Goal: Contribute content

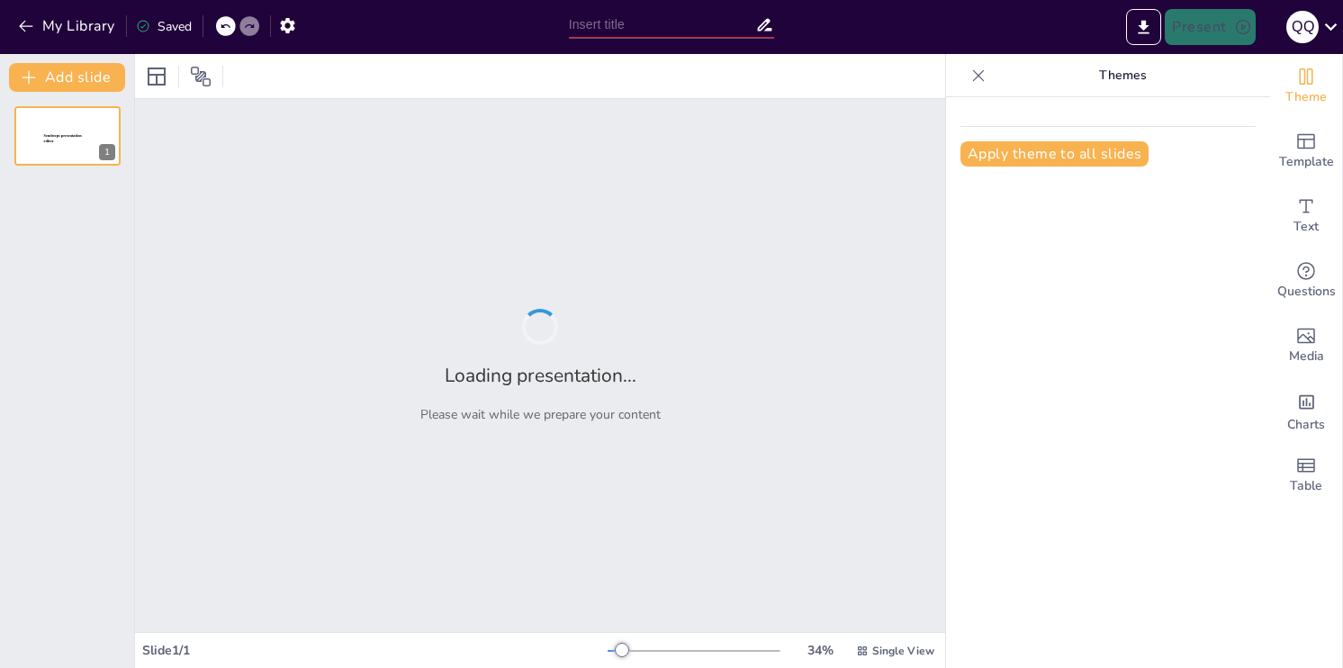
type input "Валюта та Економіка: Взаємозв'язок та Вплив"
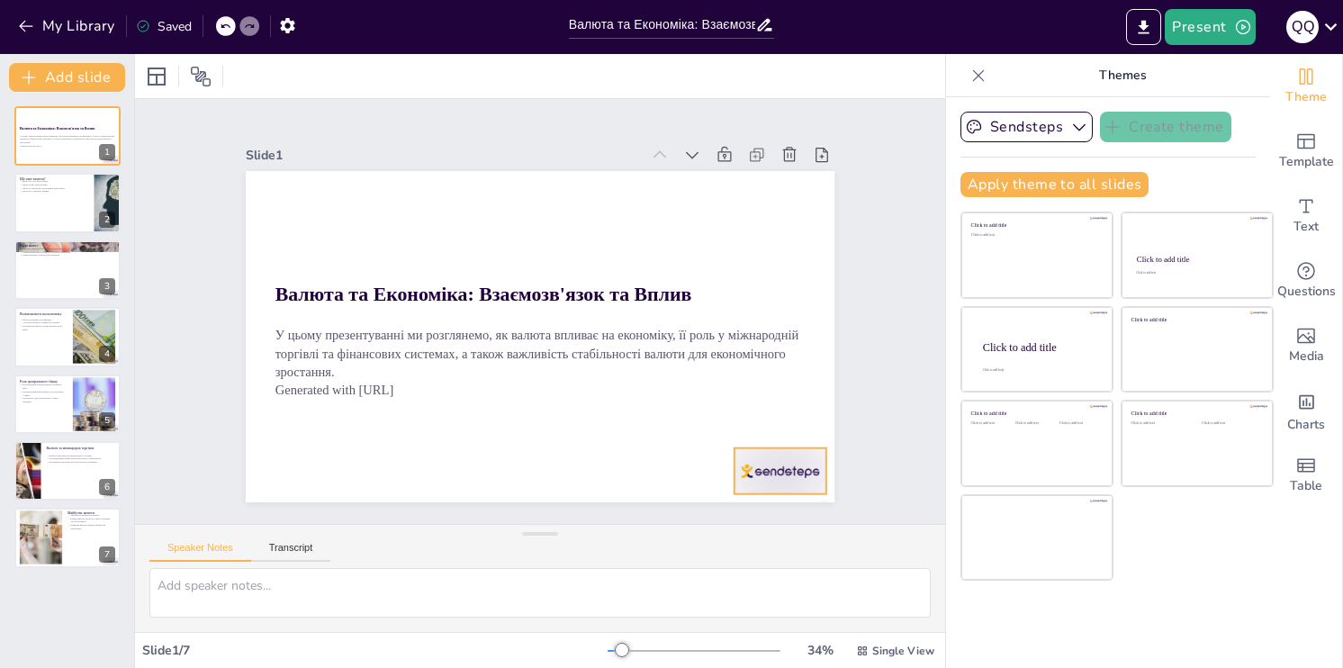
click at [691, 535] on div at bounding box center [640, 580] width 102 height 91
click at [299, 410] on icon at bounding box center [283, 406] width 31 height 31
click at [63, 202] on div at bounding box center [67, 203] width 108 height 61
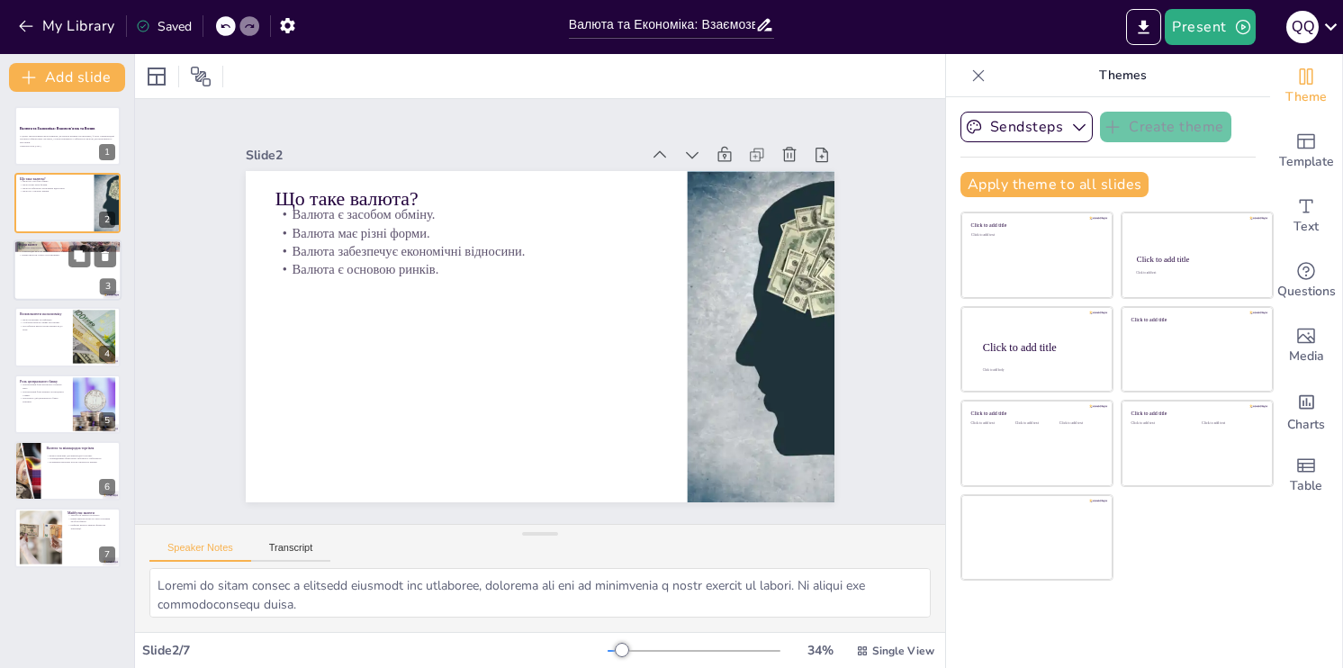
click at [67, 281] on div at bounding box center [67, 269] width 108 height 61
type textarea "Національні валюти використовуються в межах певних країн, що забезпечує їхню ст…"
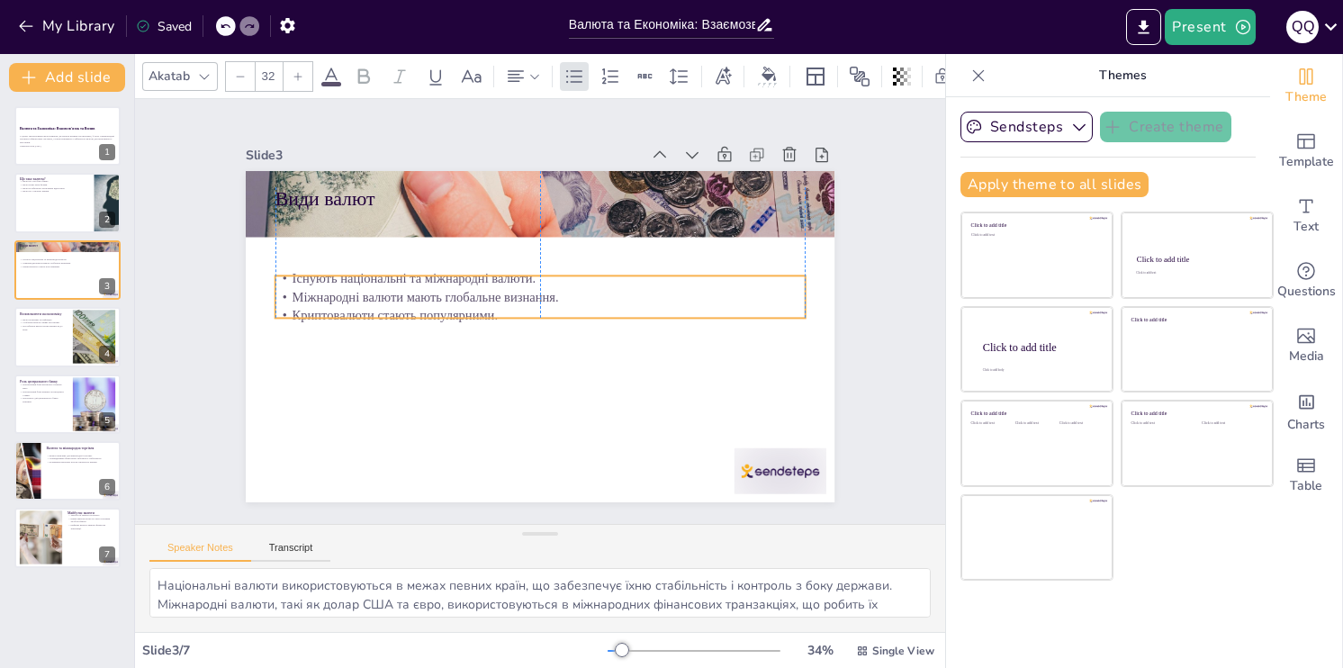
drag, startPoint x: 436, startPoint y: 232, endPoint x: 347, endPoint y: 230, distance: 88.2
click at [436, 294] on p "Міжнародні валюти мають глобальне визнання." at bounding box center [544, 297] width 509 height 181
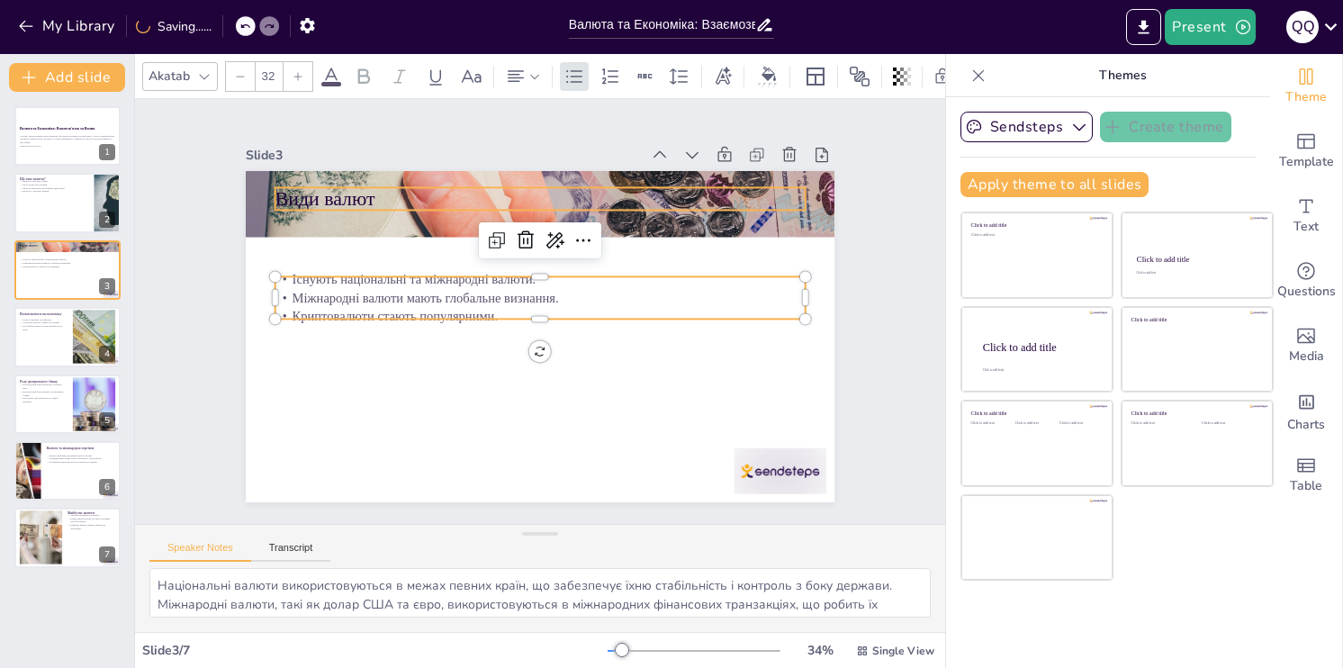
type input "48"
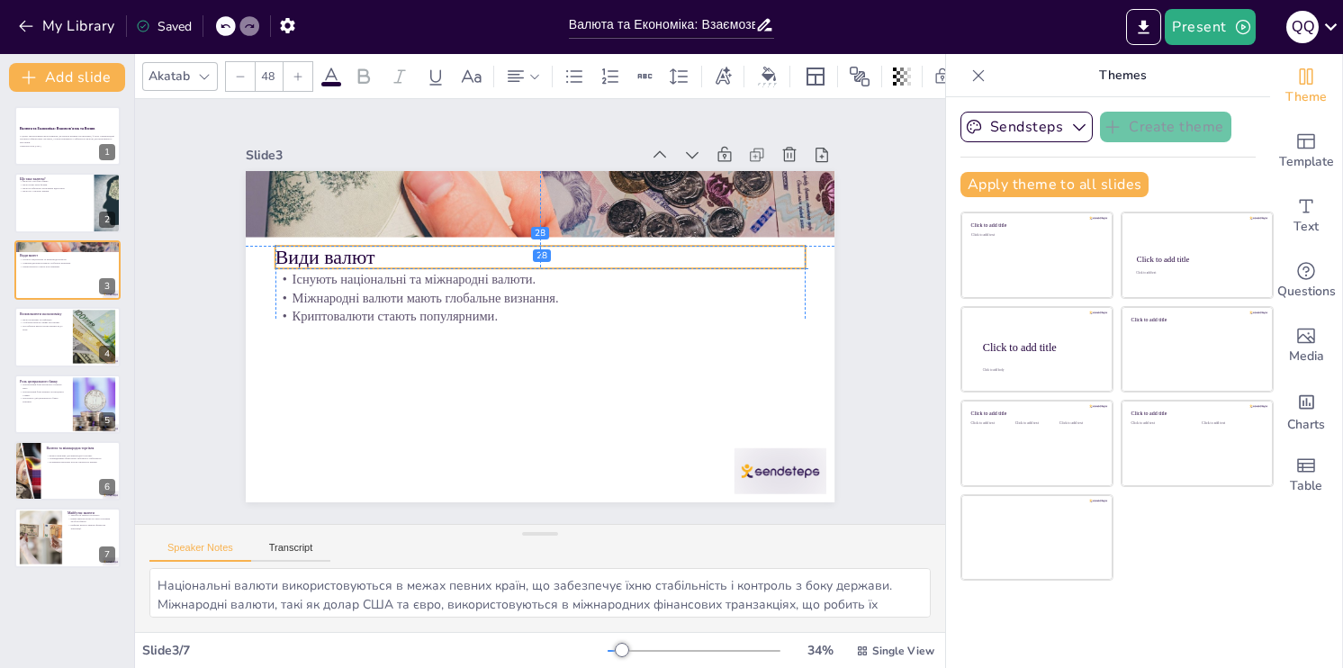
drag, startPoint x: 320, startPoint y: 196, endPoint x: 324, endPoint y: 254, distance: 57.7
click at [324, 254] on p "Види валют" at bounding box center [551, 258] width 524 height 137
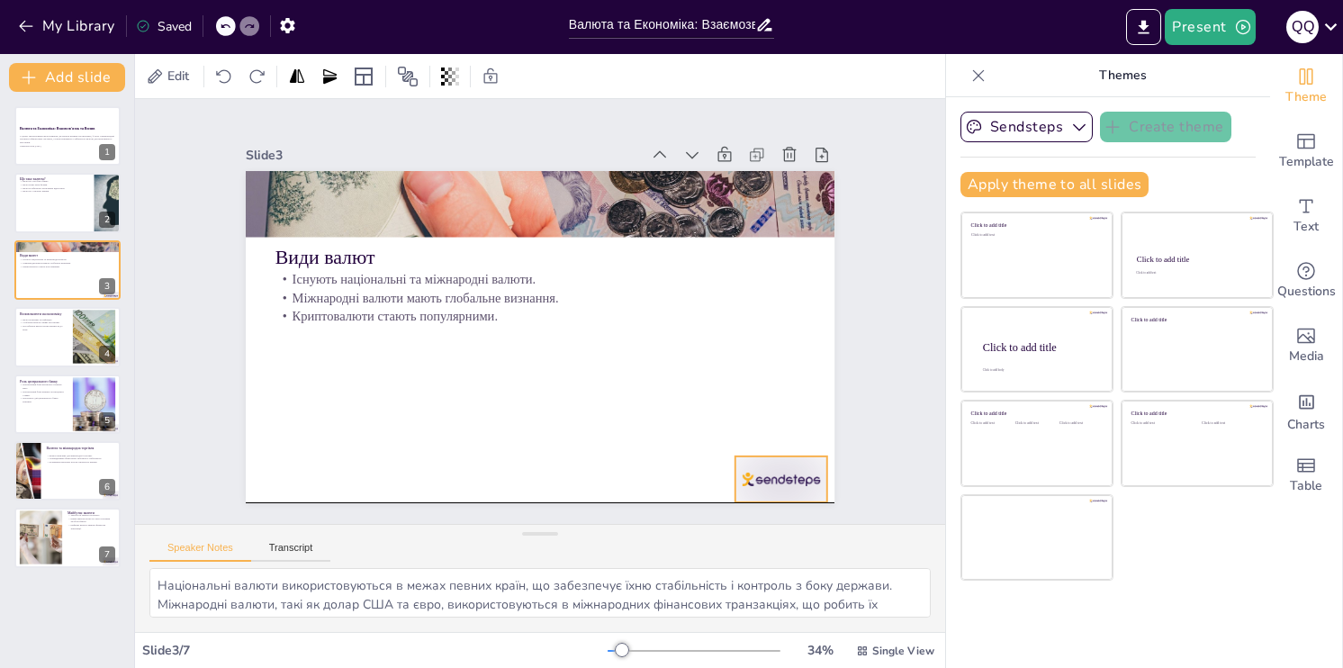
click at [752, 235] on div "Види валют Існують національні та міжнародні валюти. Міжнародні валюти мають гл…" at bounding box center [569, 173] width 576 height 122
click at [777, 460] on icon at bounding box center [768, 470] width 20 height 21
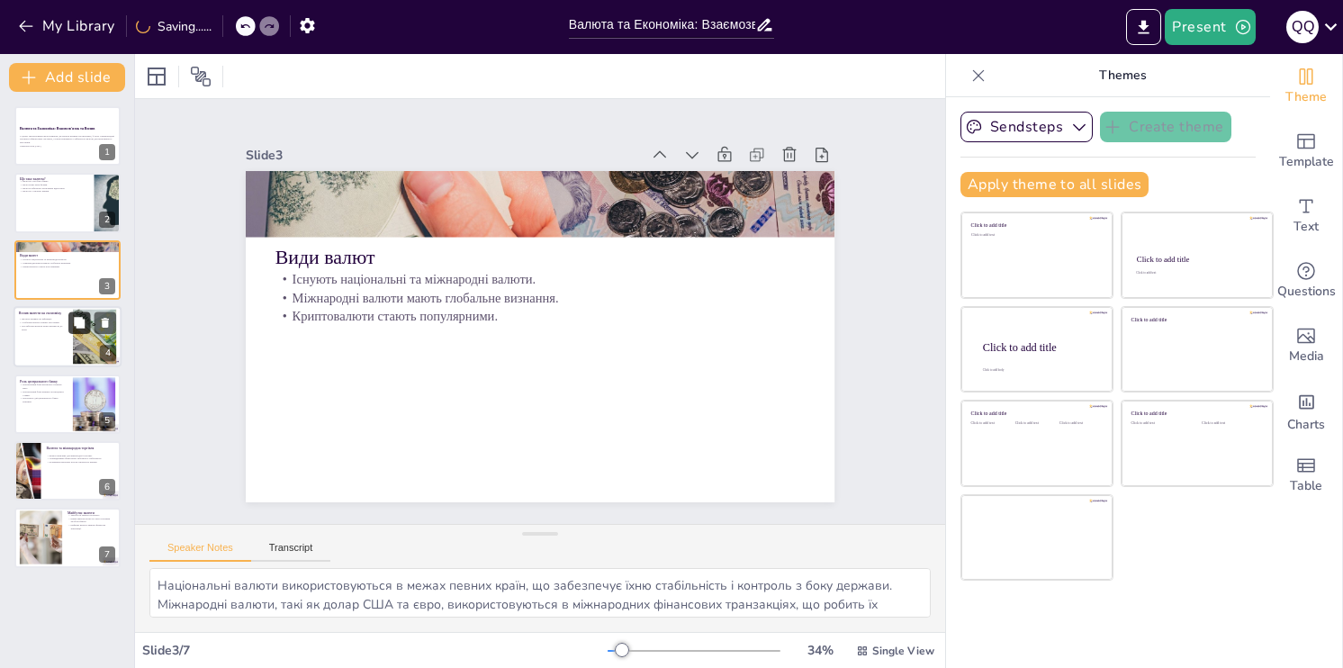
click at [83, 319] on icon at bounding box center [79, 322] width 11 height 11
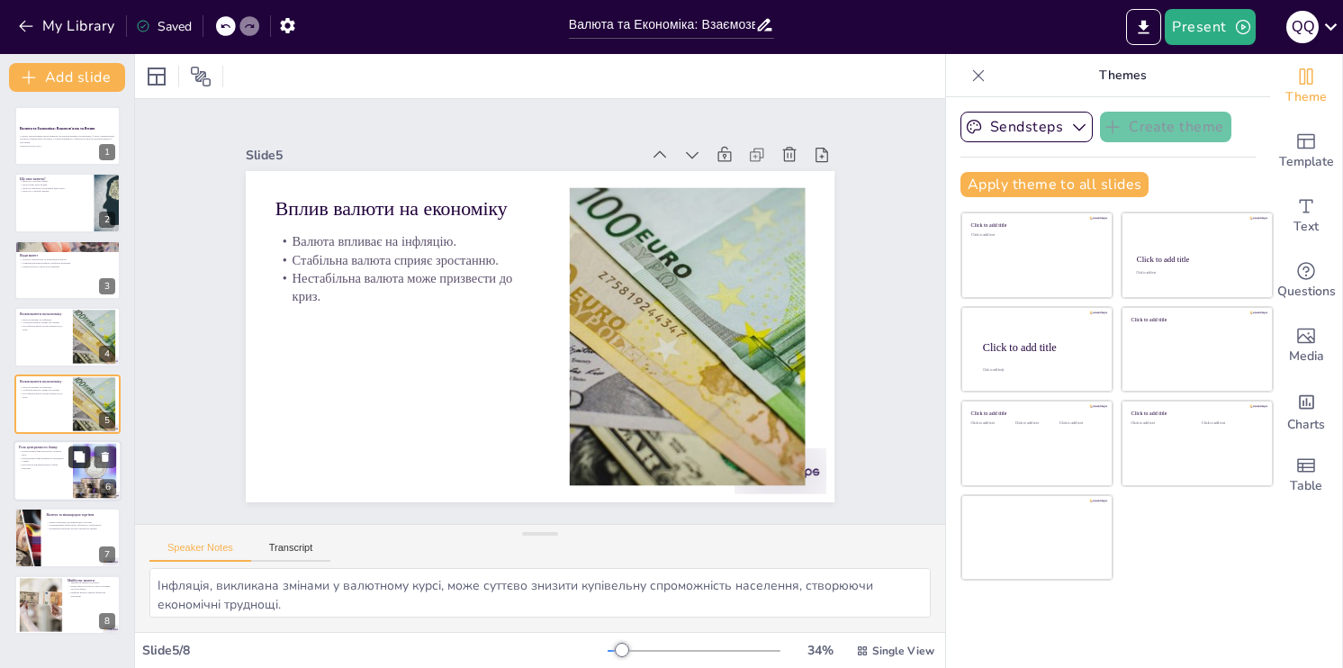
click at [77, 448] on button at bounding box center [79, 456] width 22 height 22
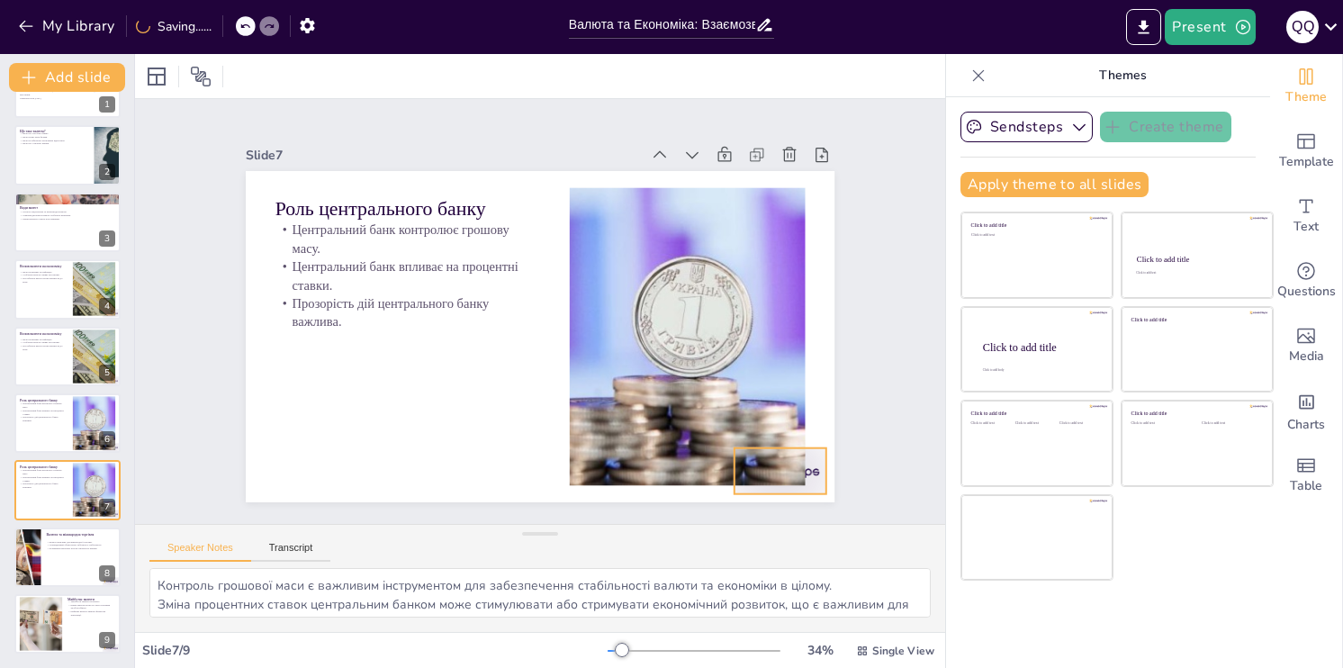
click at [350, 454] on div at bounding box center [314, 491] width 72 height 102
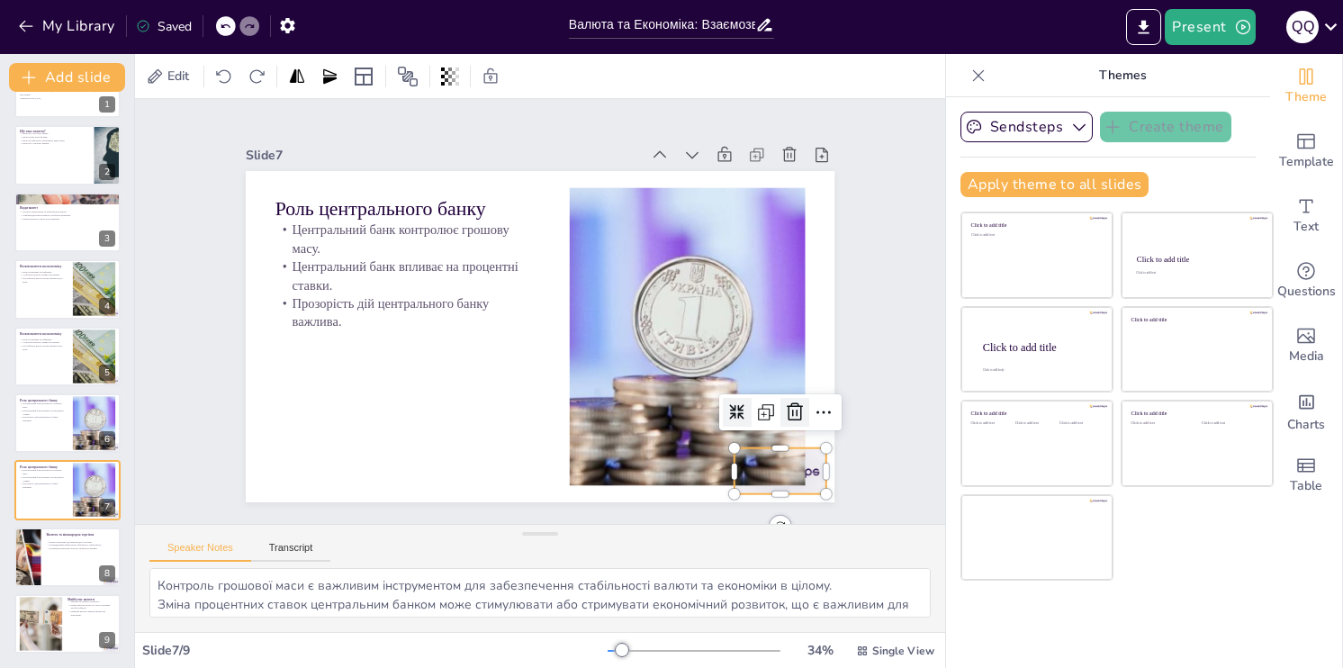
click at [780, 450] on icon at bounding box center [767, 462] width 25 height 25
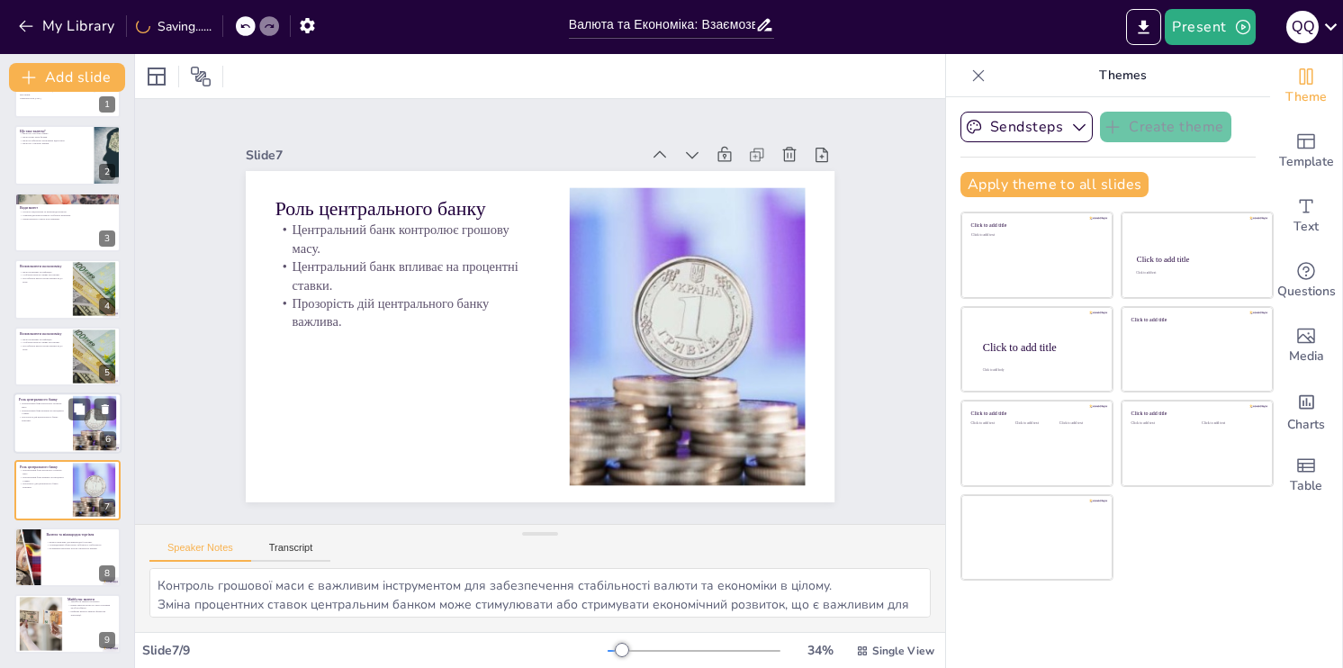
click at [87, 421] on div at bounding box center [95, 423] width 96 height 55
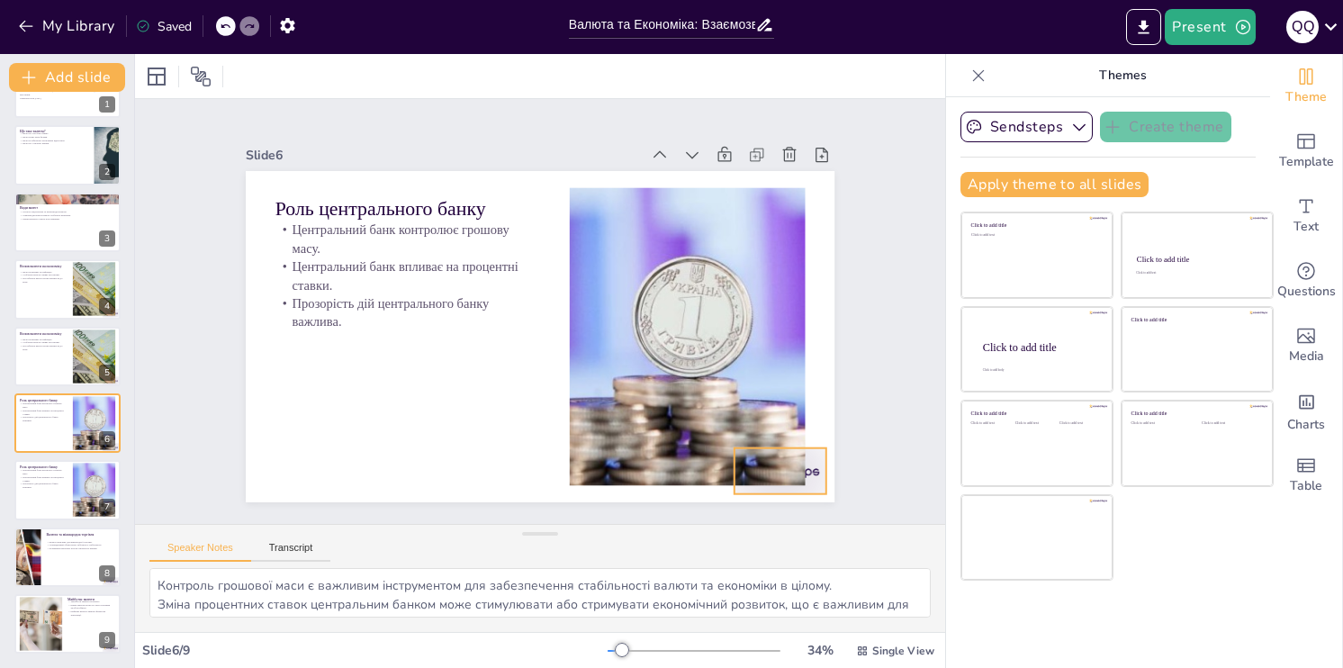
click at [411, 121] on div at bounding box center [361, 85] width 102 height 72
click at [778, 427] on icon at bounding box center [783, 436] width 18 height 19
click at [72, 477] on button at bounding box center [79, 476] width 22 height 22
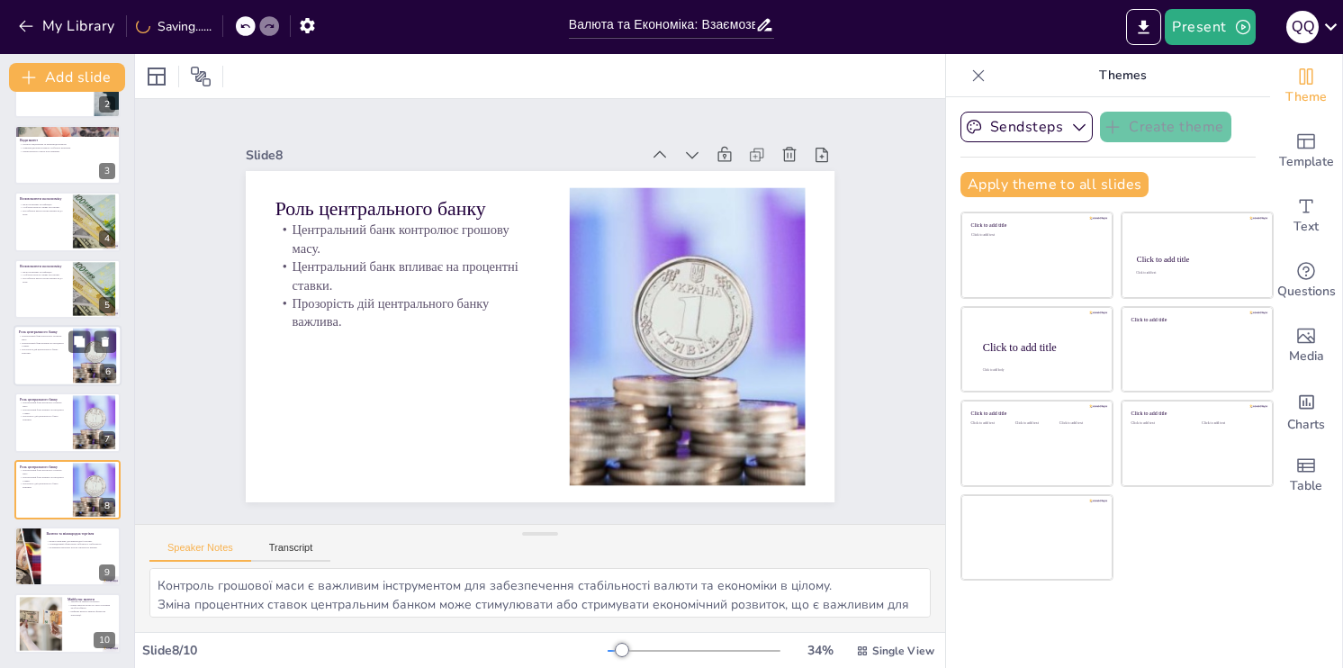
click at [65, 348] on p "Прозорість дій центрального банку важлива." at bounding box center [43, 350] width 49 height 6
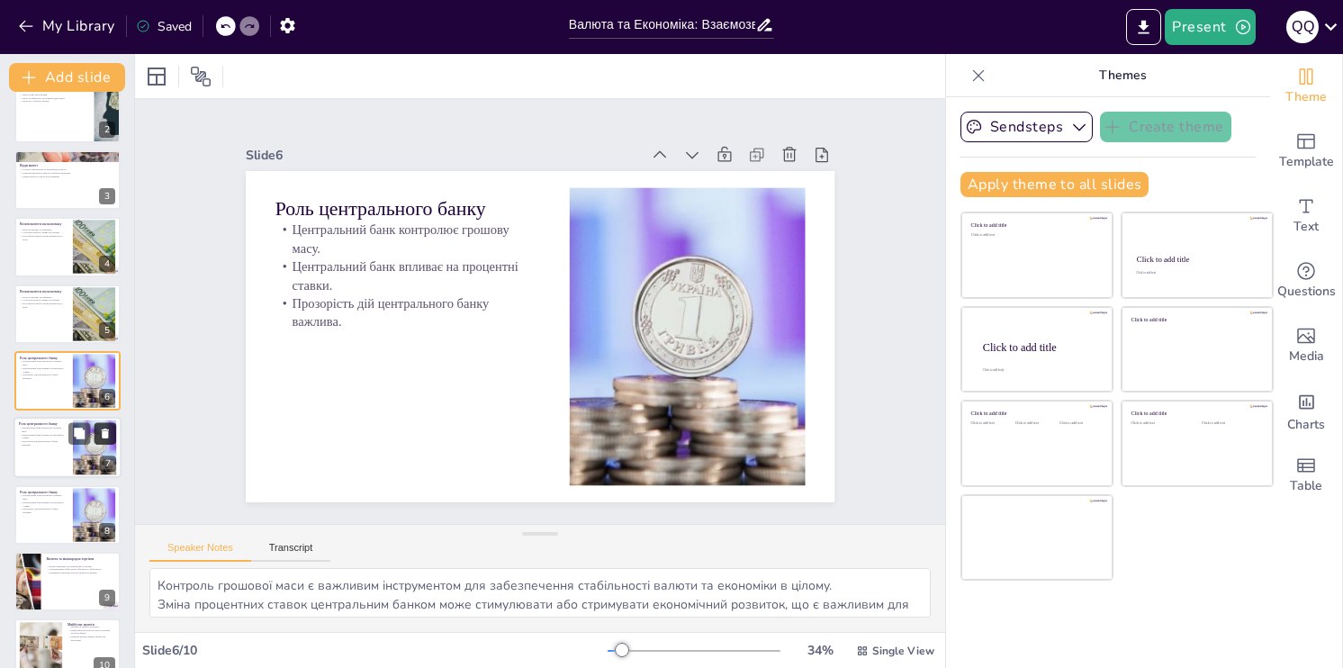
click at [104, 431] on icon at bounding box center [105, 434] width 7 height 10
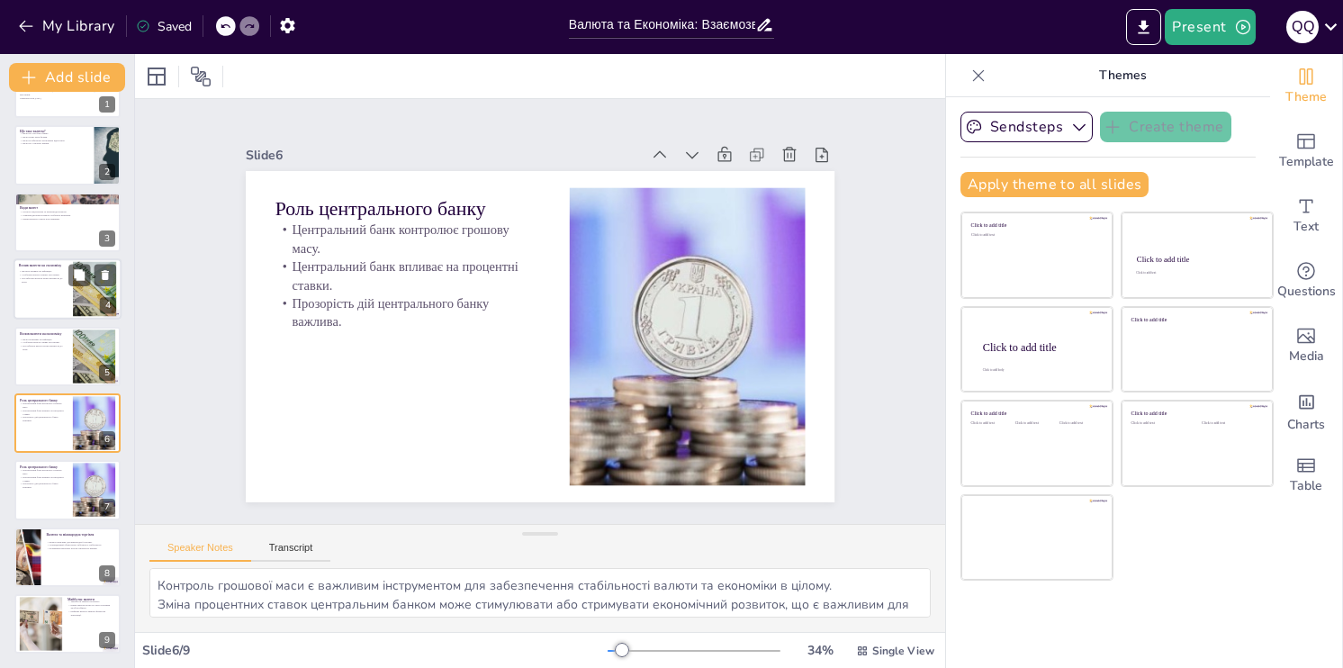
click at [47, 291] on div at bounding box center [67, 288] width 108 height 61
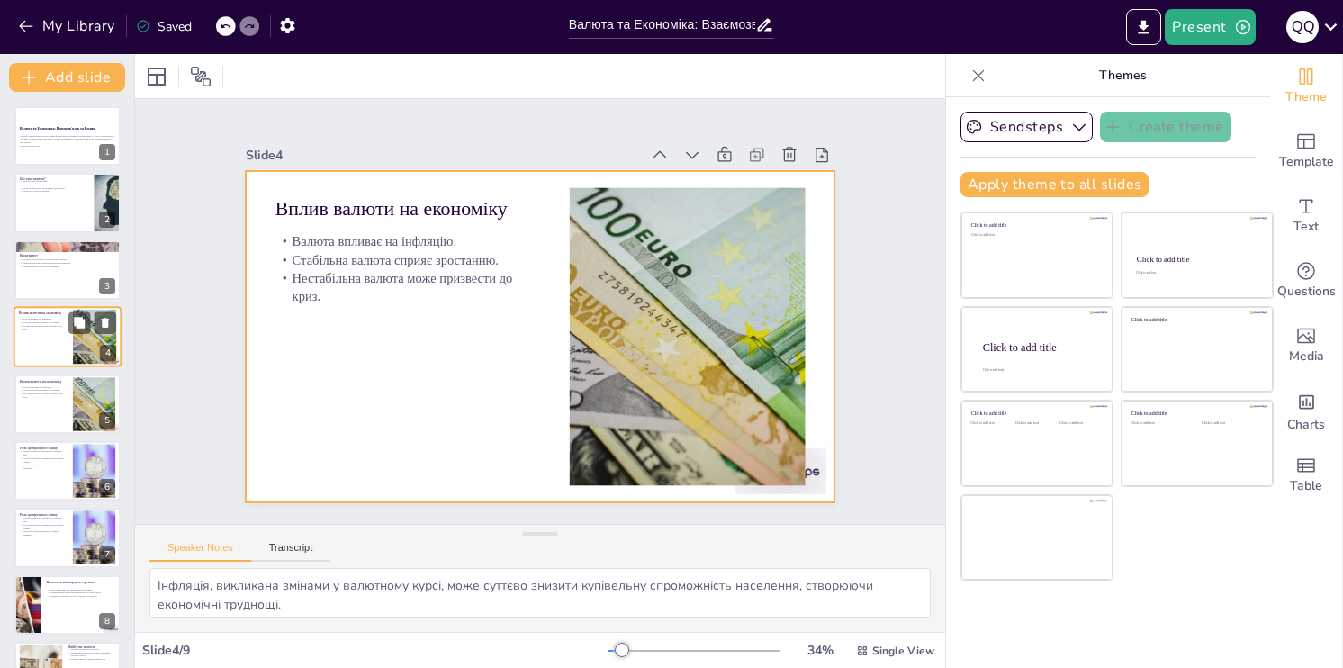
click at [51, 336] on div at bounding box center [67, 336] width 108 height 61
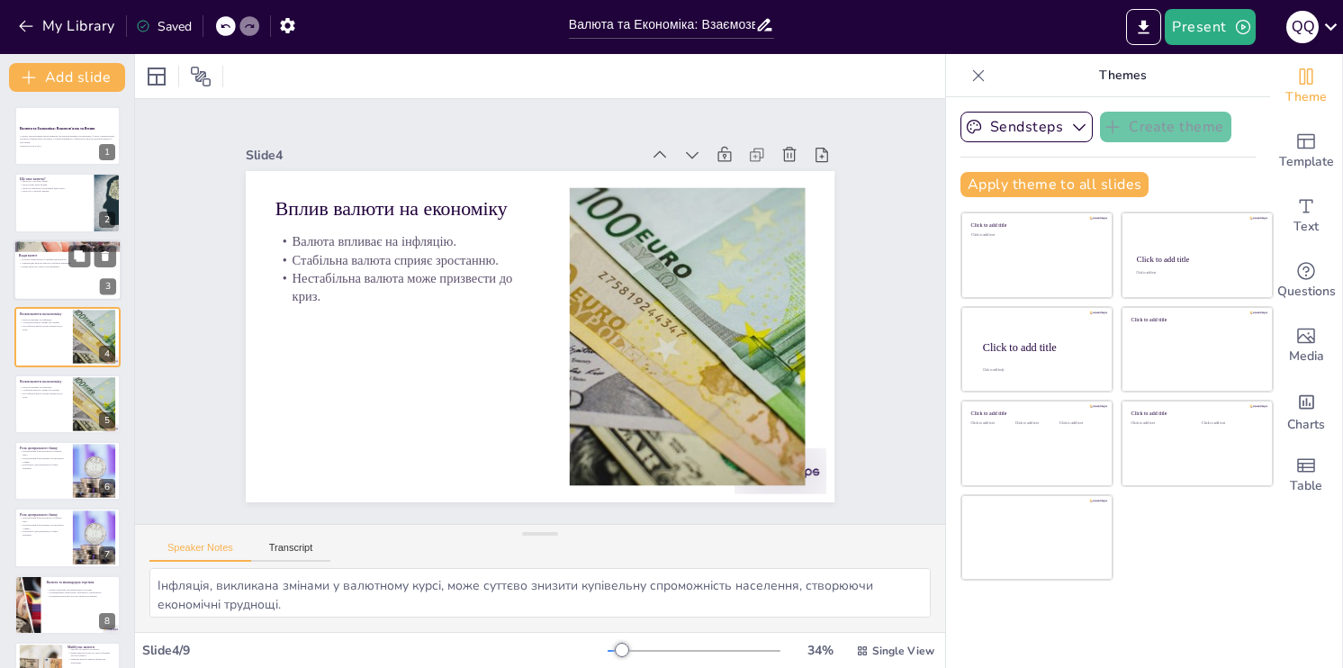
click at [50, 293] on div at bounding box center [67, 269] width 108 height 61
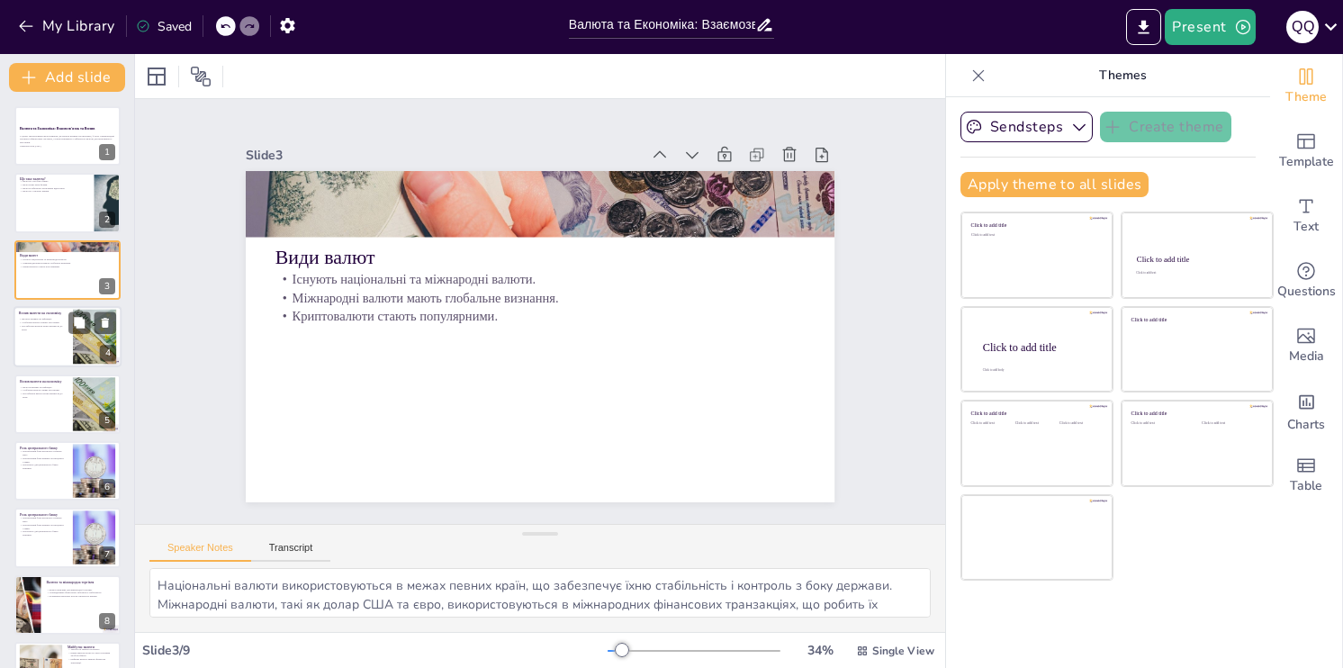
click at [56, 347] on div at bounding box center [67, 336] width 108 height 61
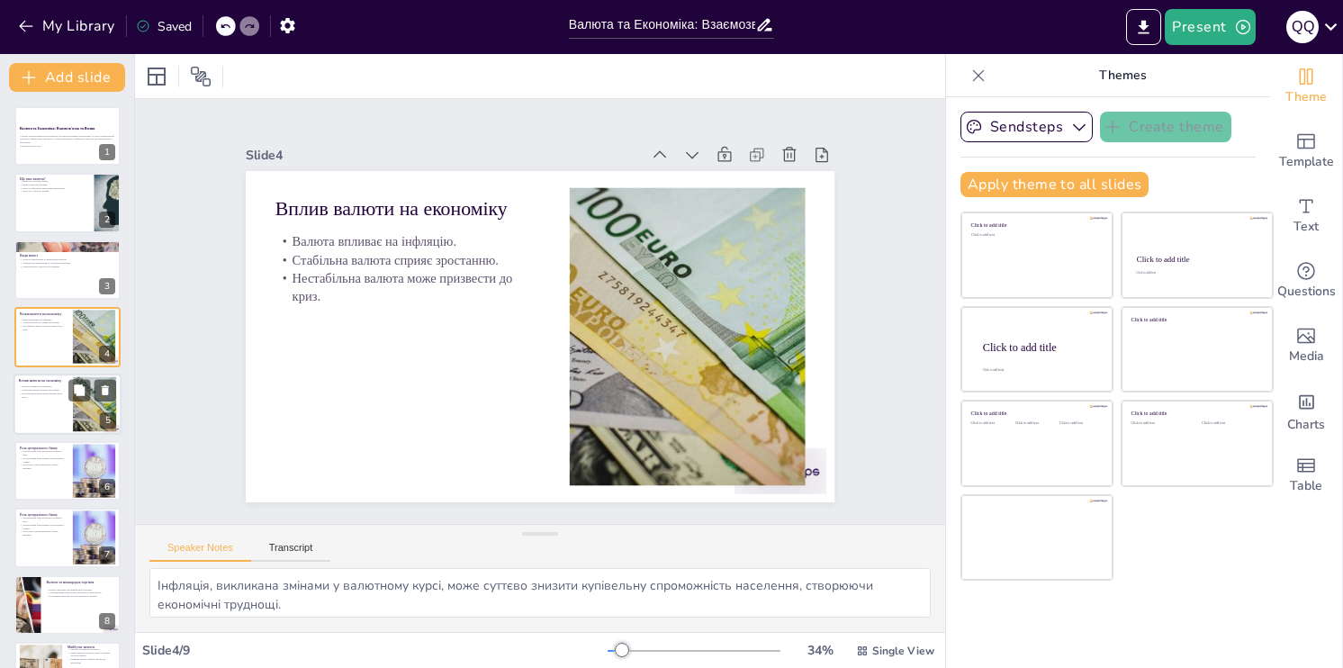
click at [65, 395] on p "Нестабільна валюта може призвести до криз." at bounding box center [43, 394] width 49 height 6
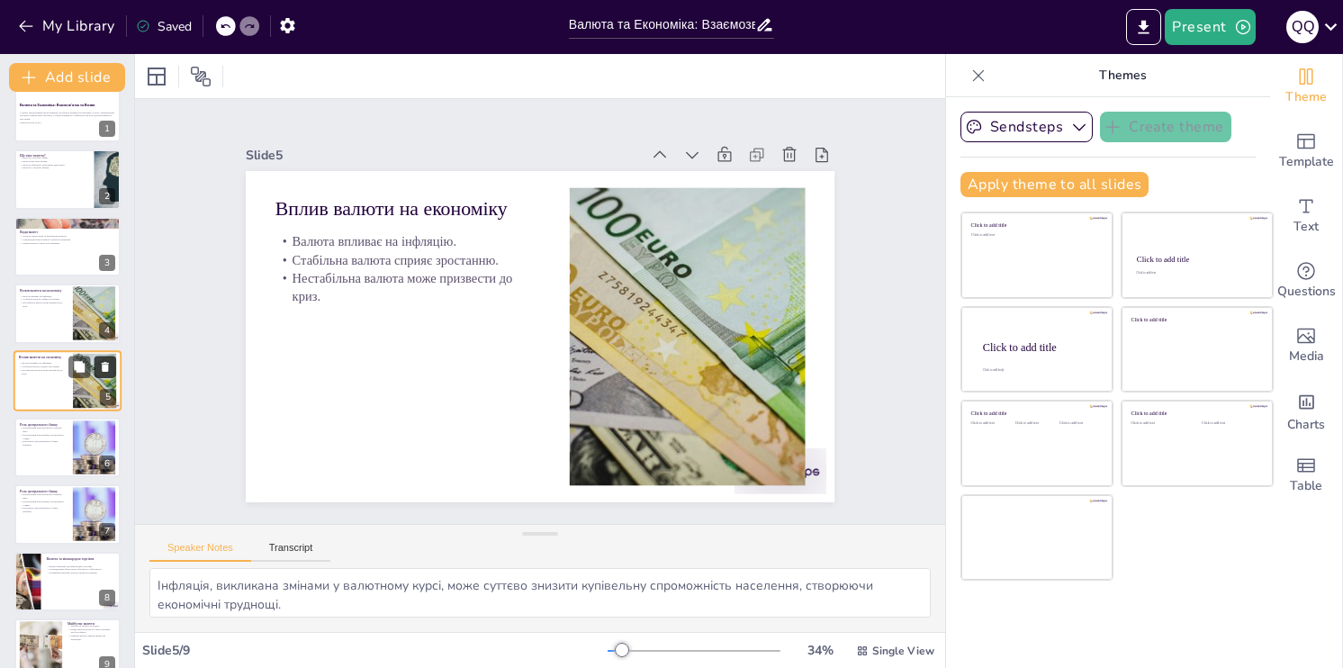
click at [108, 362] on icon at bounding box center [105, 366] width 13 height 13
type textarea "Контроль грошової маси є важливим інструментом для забезпечення стабільності ва…"
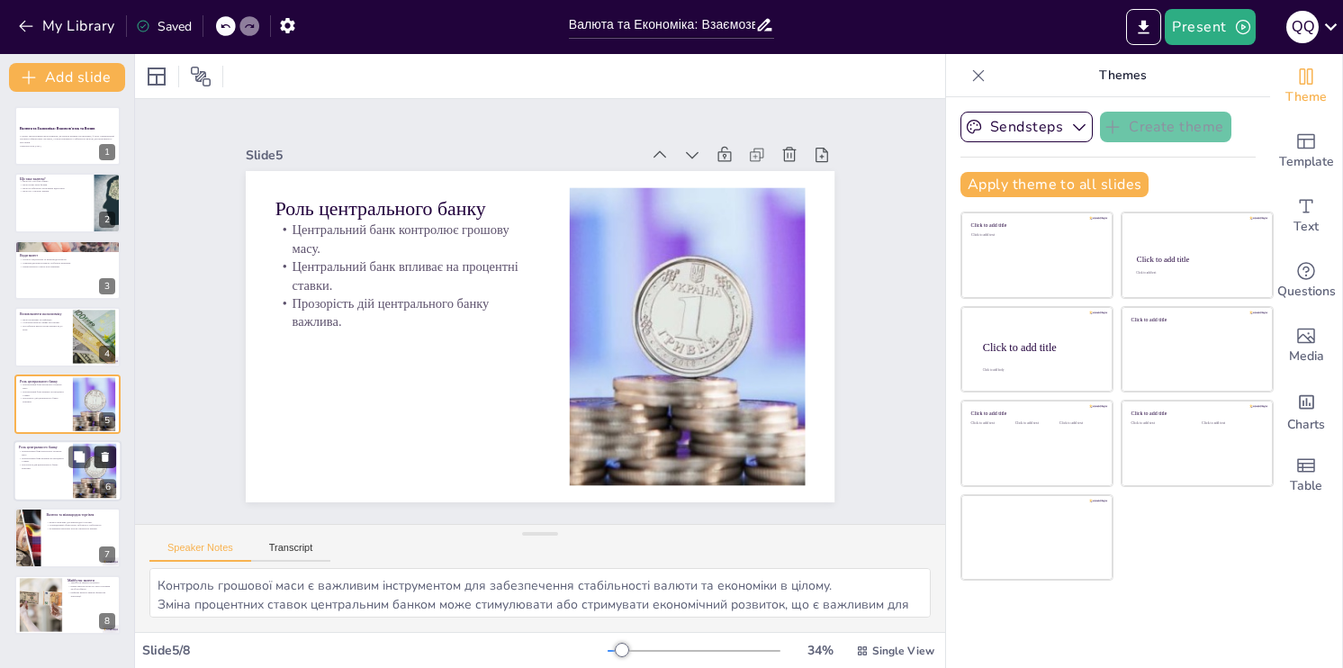
click at [106, 451] on icon at bounding box center [105, 456] width 13 height 13
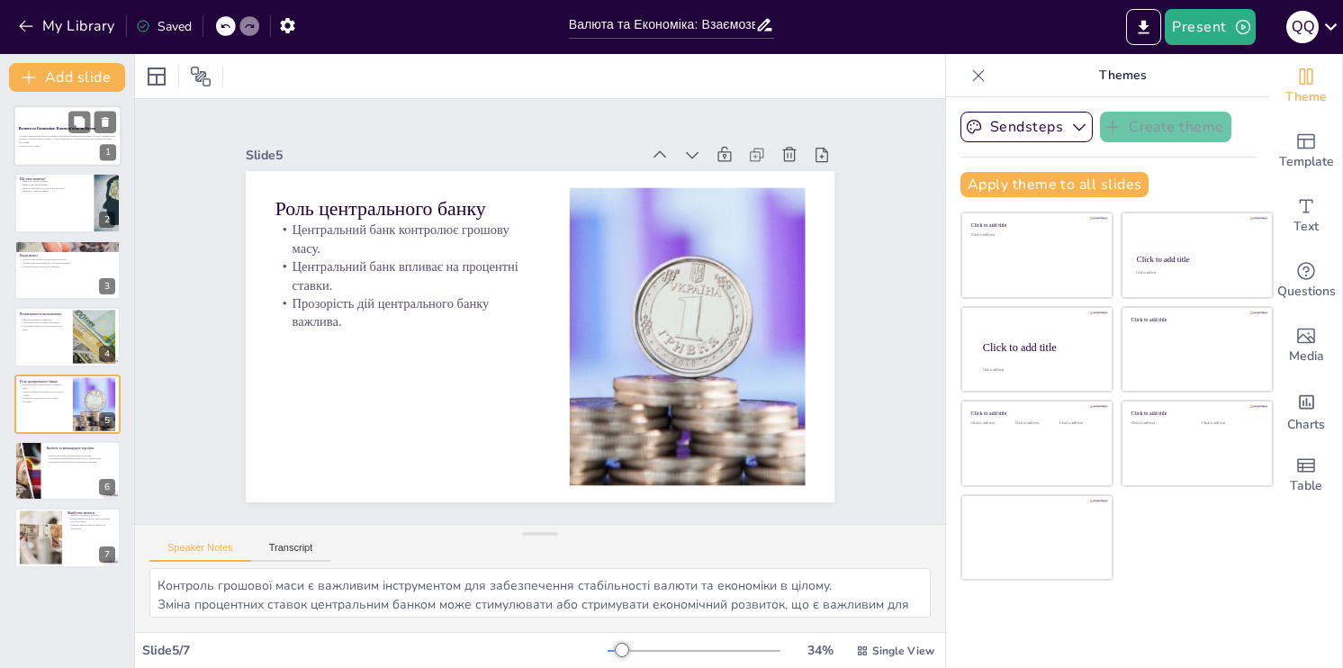
click at [45, 134] on p "У цьому презентуванні ми розглянемо, як валюта впливає на економіку, її роль у …" at bounding box center [67, 139] width 97 height 10
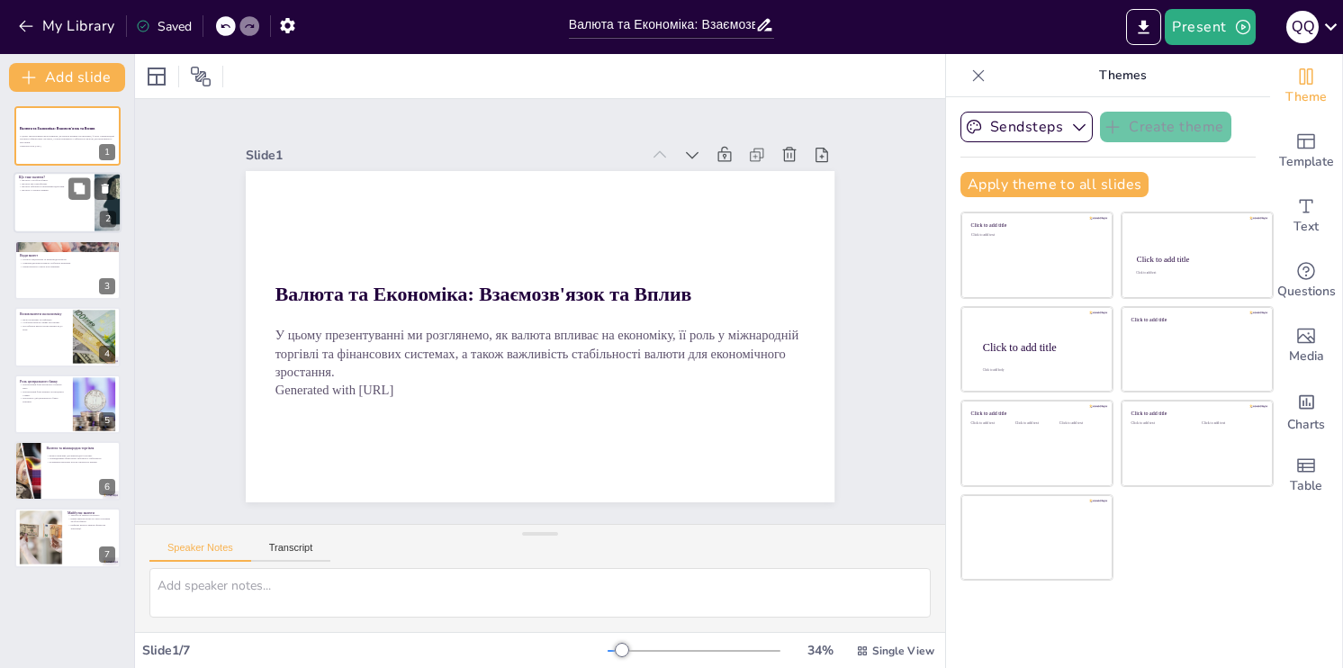
click at [53, 193] on div at bounding box center [67, 203] width 108 height 61
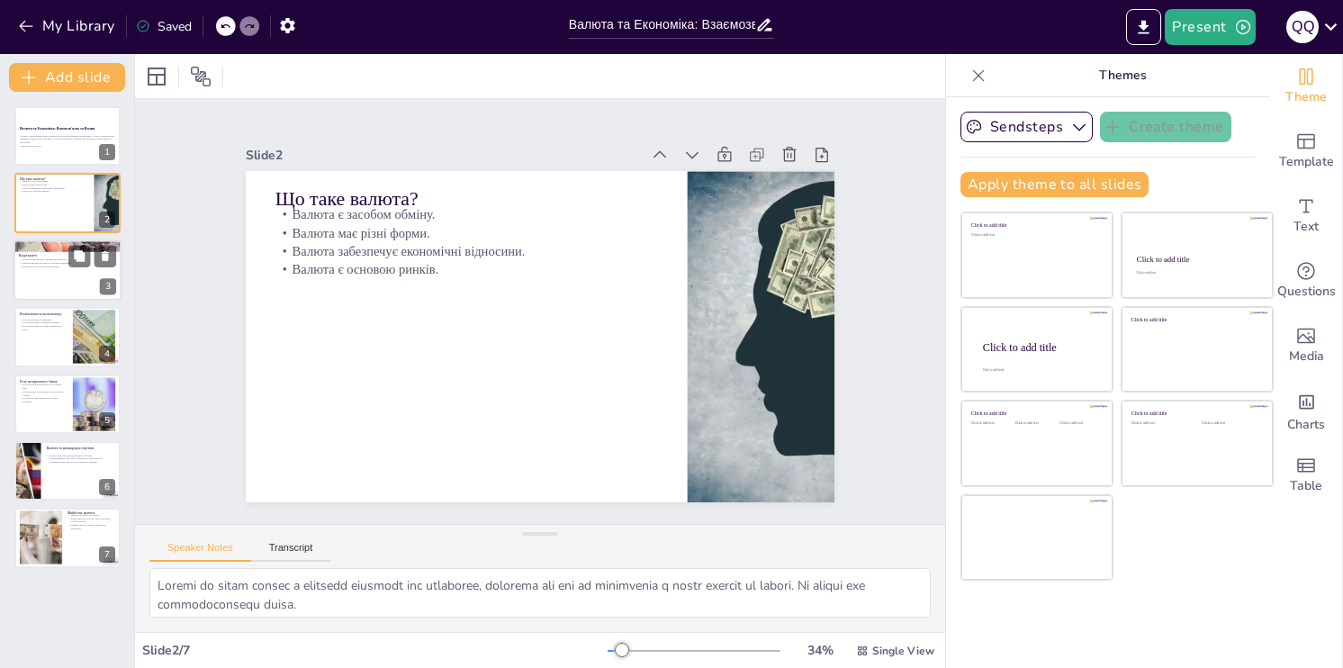
click at [62, 272] on div at bounding box center [67, 269] width 108 height 61
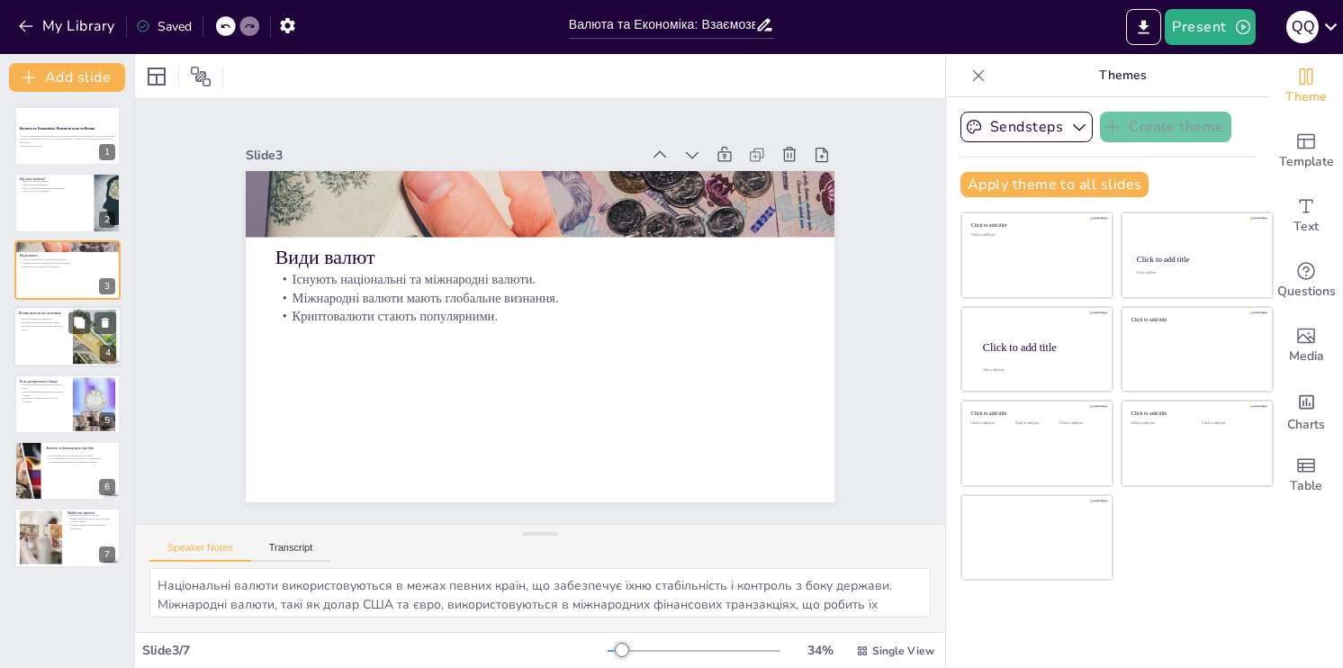
click at [72, 306] on div "Вплив валюти на економіку Валюта впливає на інфляцію. Стабільна валюта сприяє з…" at bounding box center [67, 306] width 108 height 0
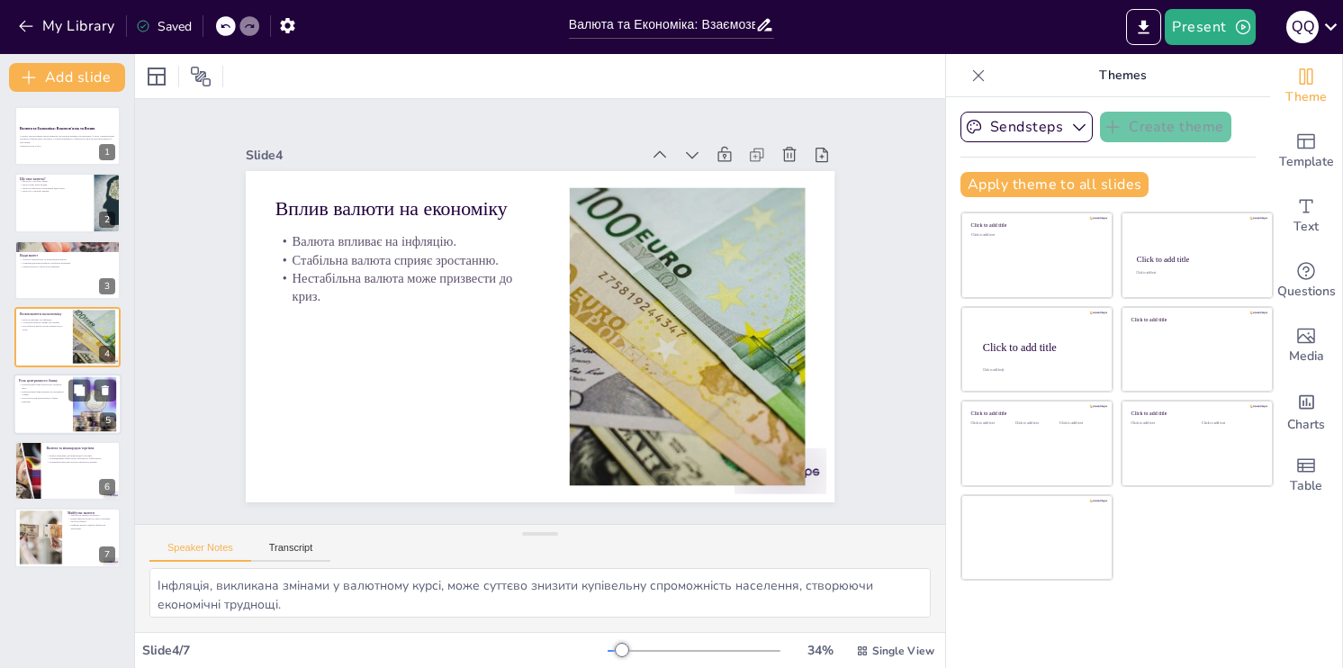
click at [71, 410] on div at bounding box center [67, 403] width 108 height 61
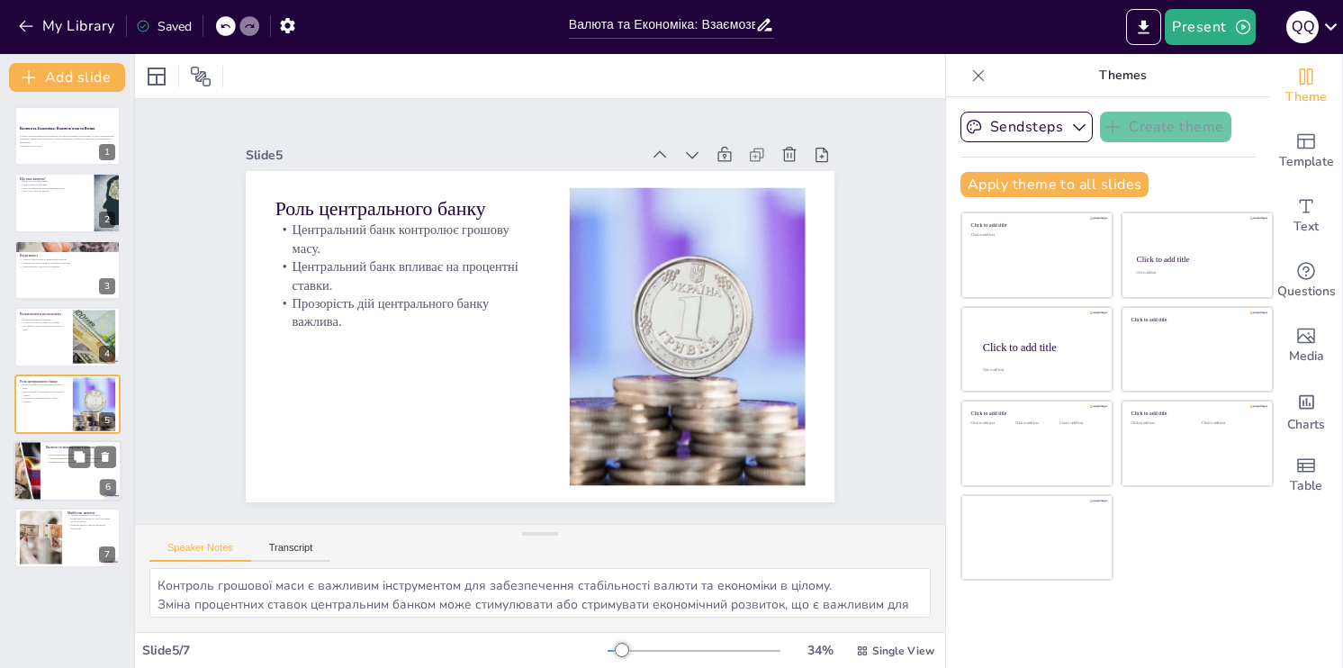
click at [50, 477] on div at bounding box center [67, 470] width 108 height 61
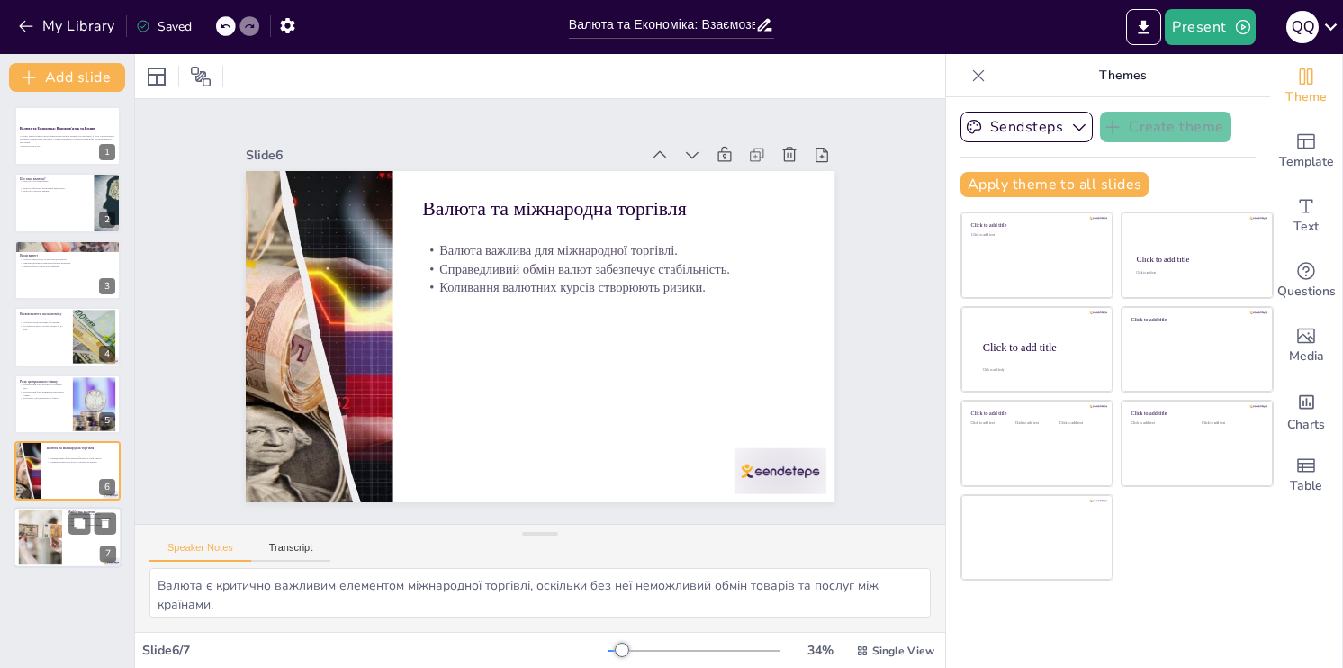
click at [49, 552] on div at bounding box center [40, 537] width 97 height 55
type textarea "Розвиток технологій має великий вплив на валюту, адже нові форми валюти, такі я…"
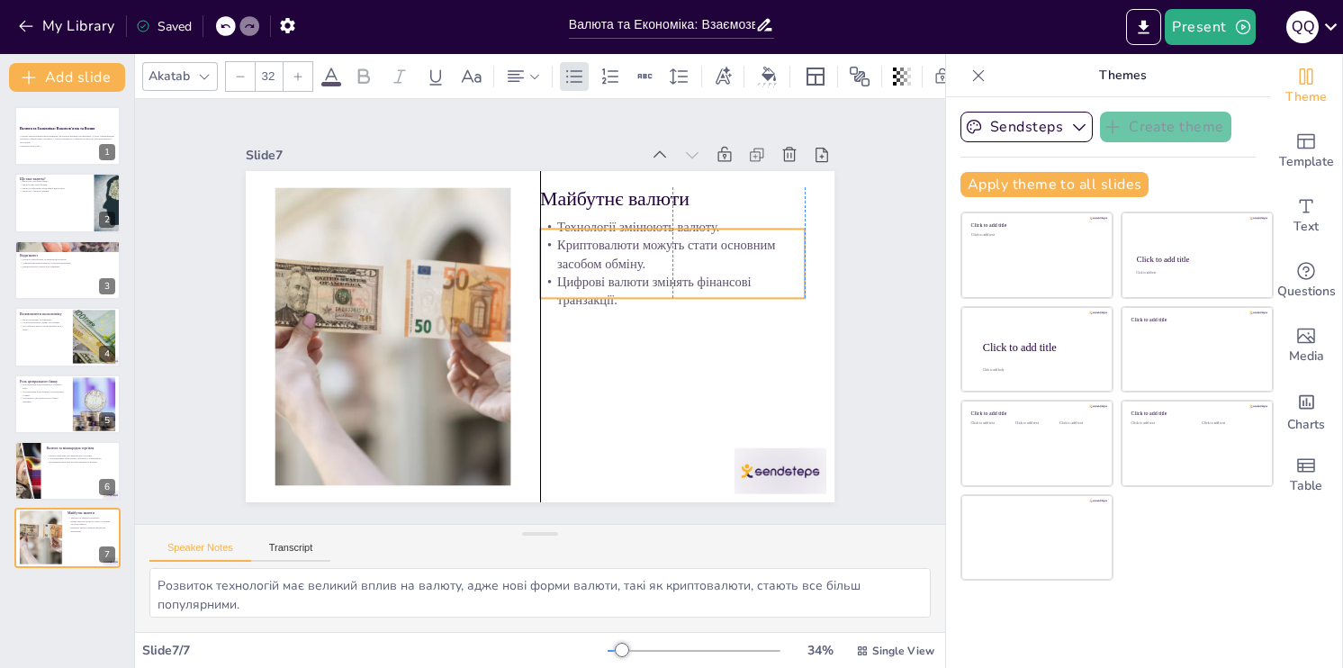
drag, startPoint x: 616, startPoint y: 271, endPoint x: 608, endPoint y: 285, distance: 16.1
click at [608, 285] on p "Цифрові валюти змінять фінансові транзакції." at bounding box center [673, 305] width 267 height 64
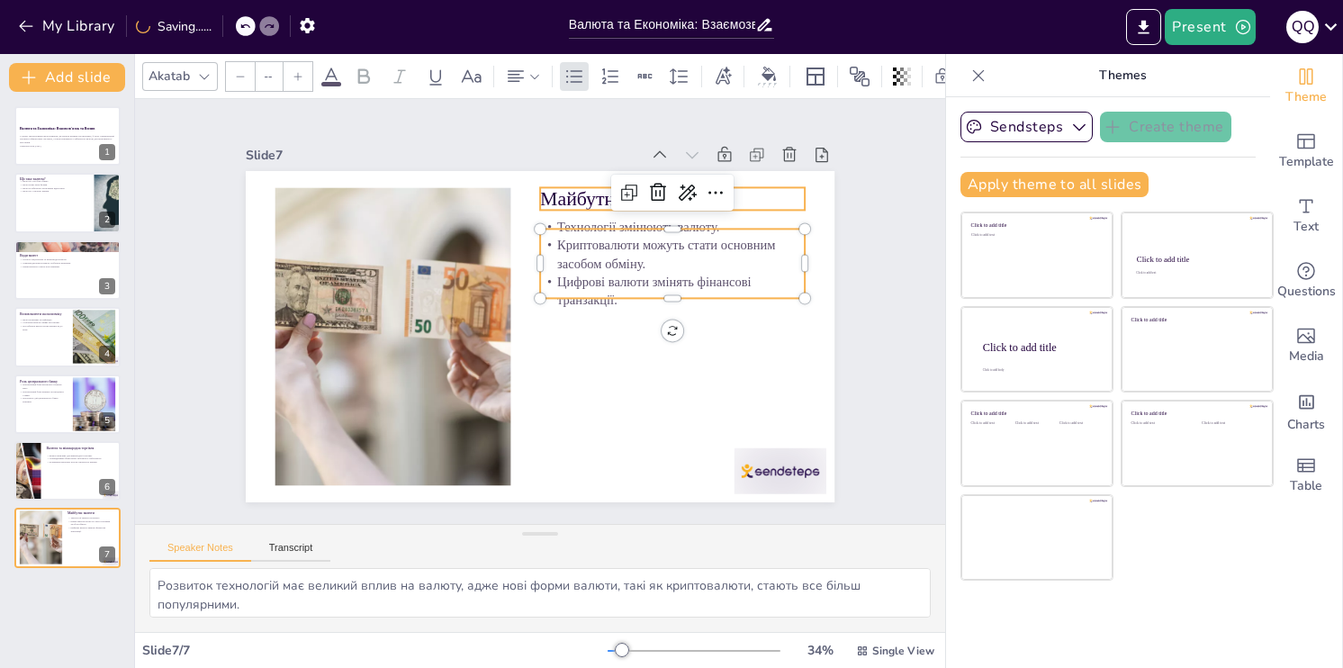
type input "48"
click at [572, 196] on p "Майбутнє валюти" at bounding box center [693, 228] width 265 height 82
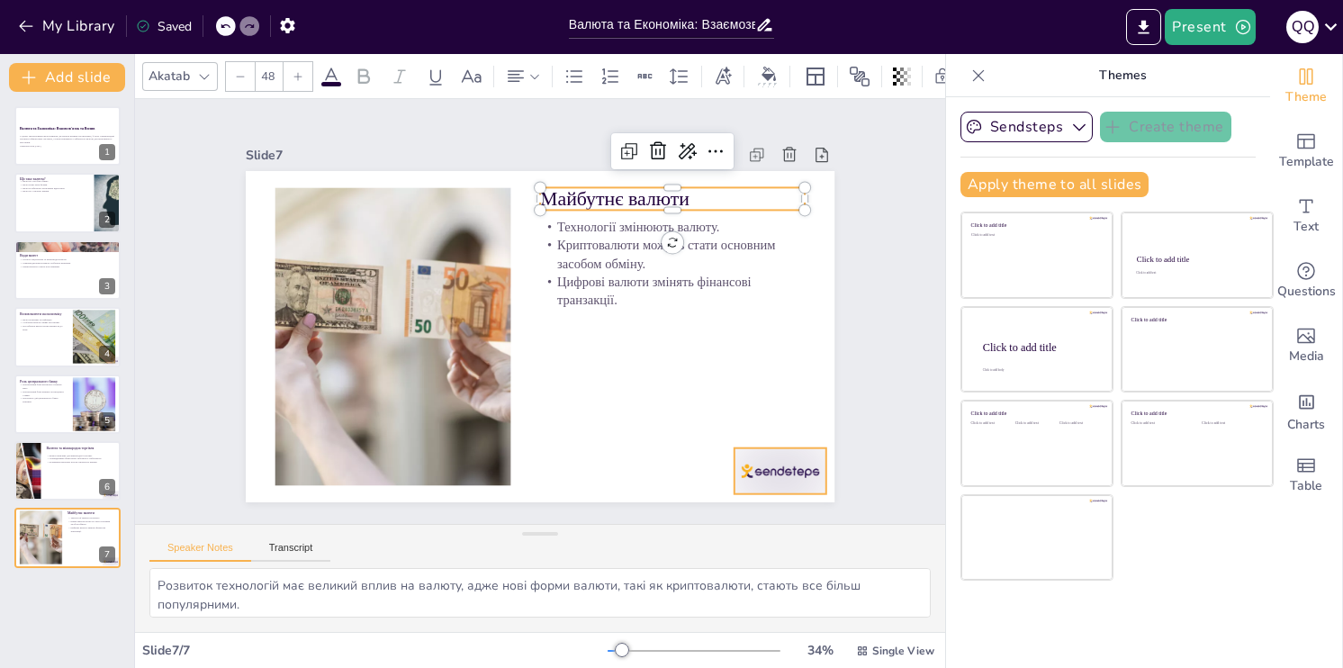
click at [366, 463] on div at bounding box center [334, 513] width 64 height 100
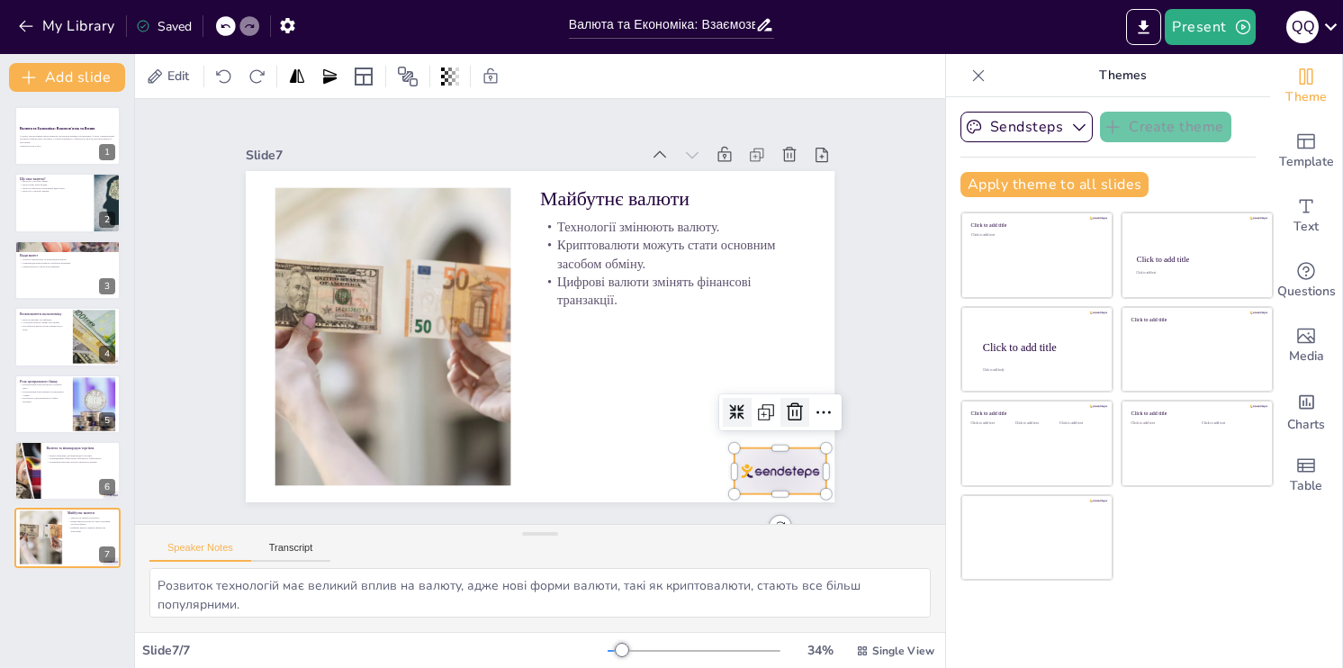
click at [780, 450] on icon at bounding box center [767, 462] width 25 height 25
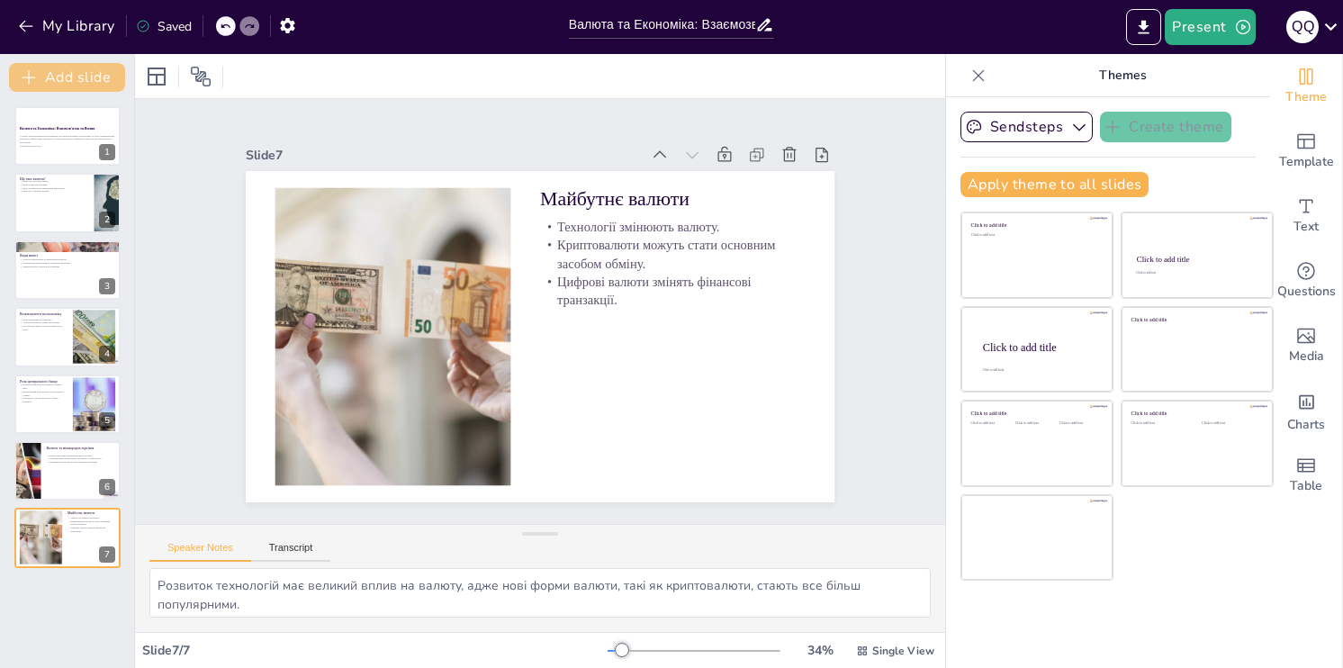
click at [61, 85] on button "Add slide" at bounding box center [67, 77] width 116 height 29
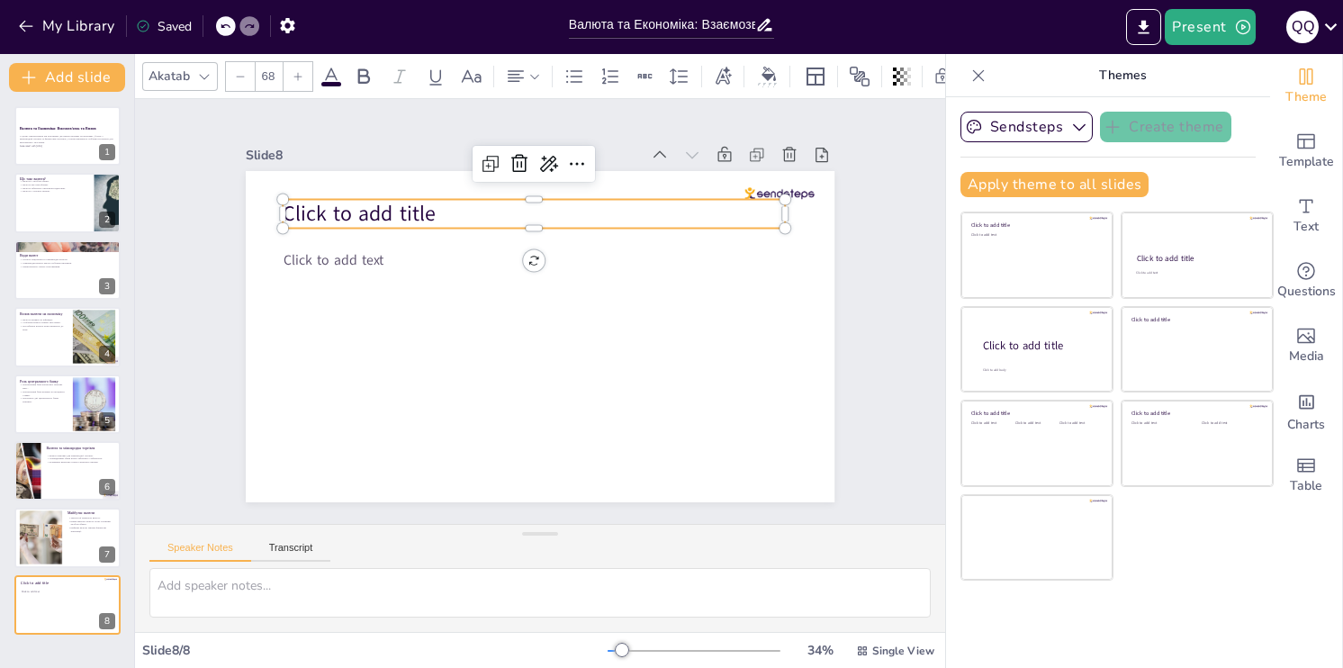
click at [387, 209] on span "Click to add title" at bounding box center [369, 195] width 155 height 44
click at [537, 156] on icon at bounding box center [549, 161] width 25 height 25
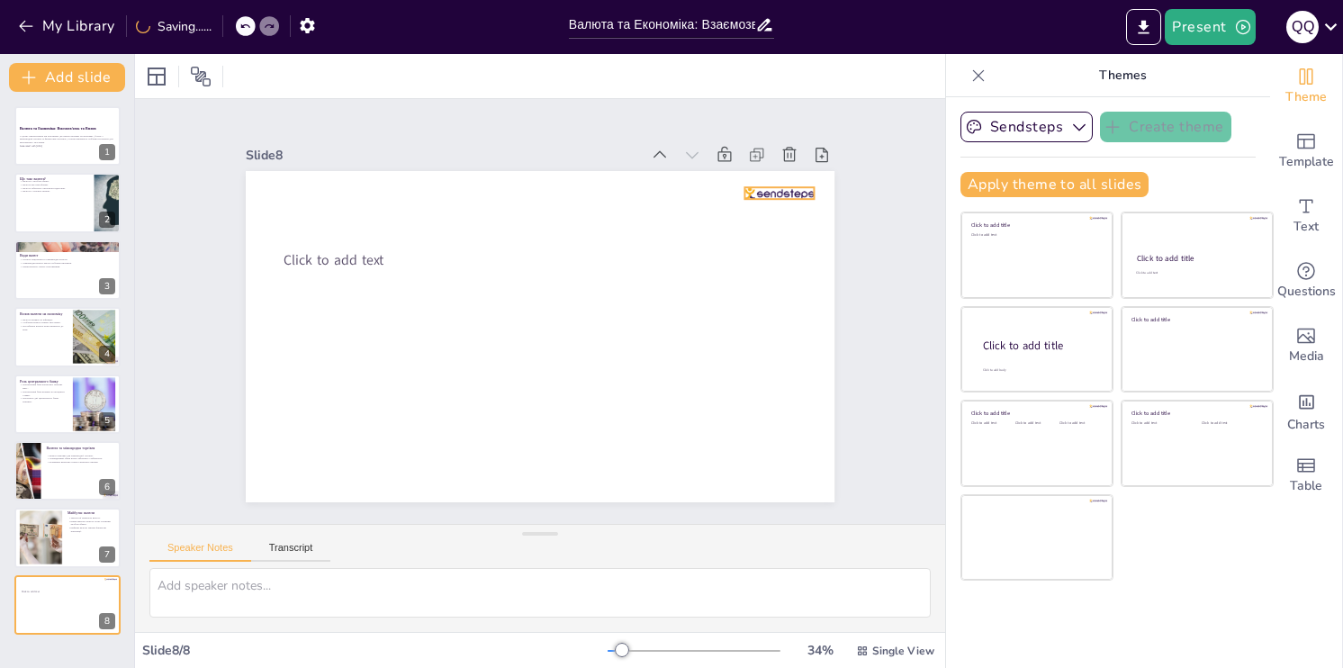
click at [767, 233] on div at bounding box center [798, 246] width 71 height 26
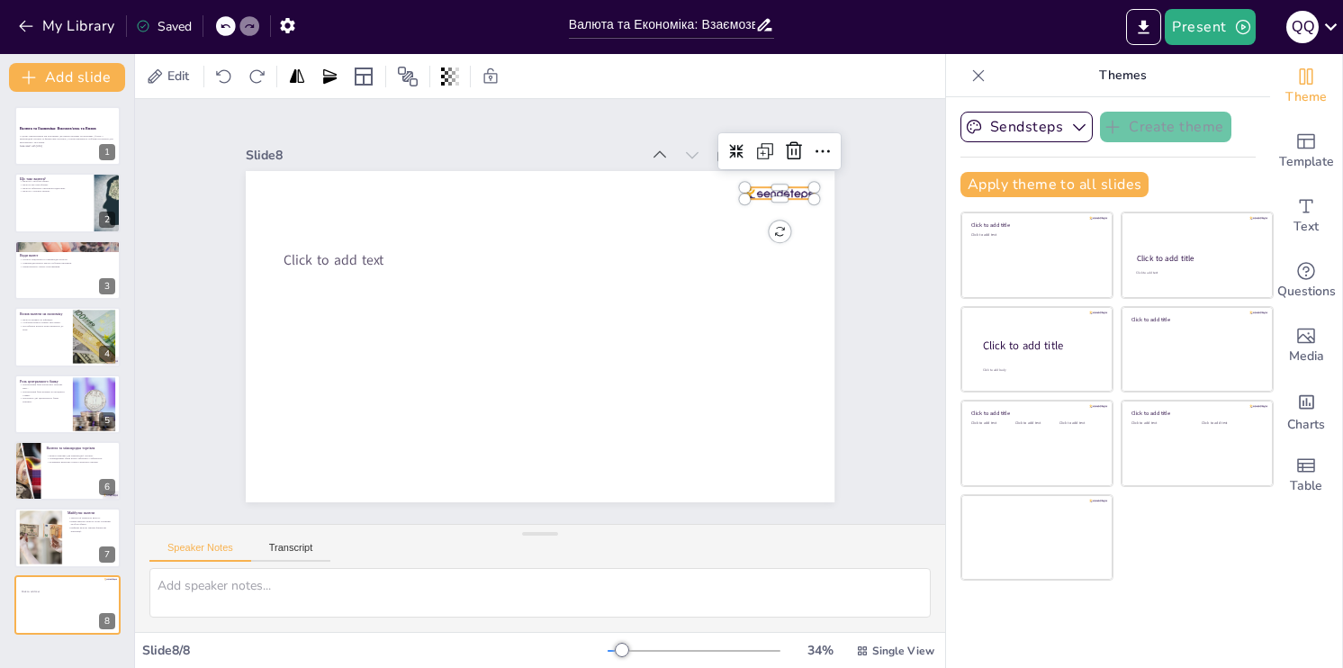
click at [812, 197] on icon at bounding box center [822, 207] width 20 height 21
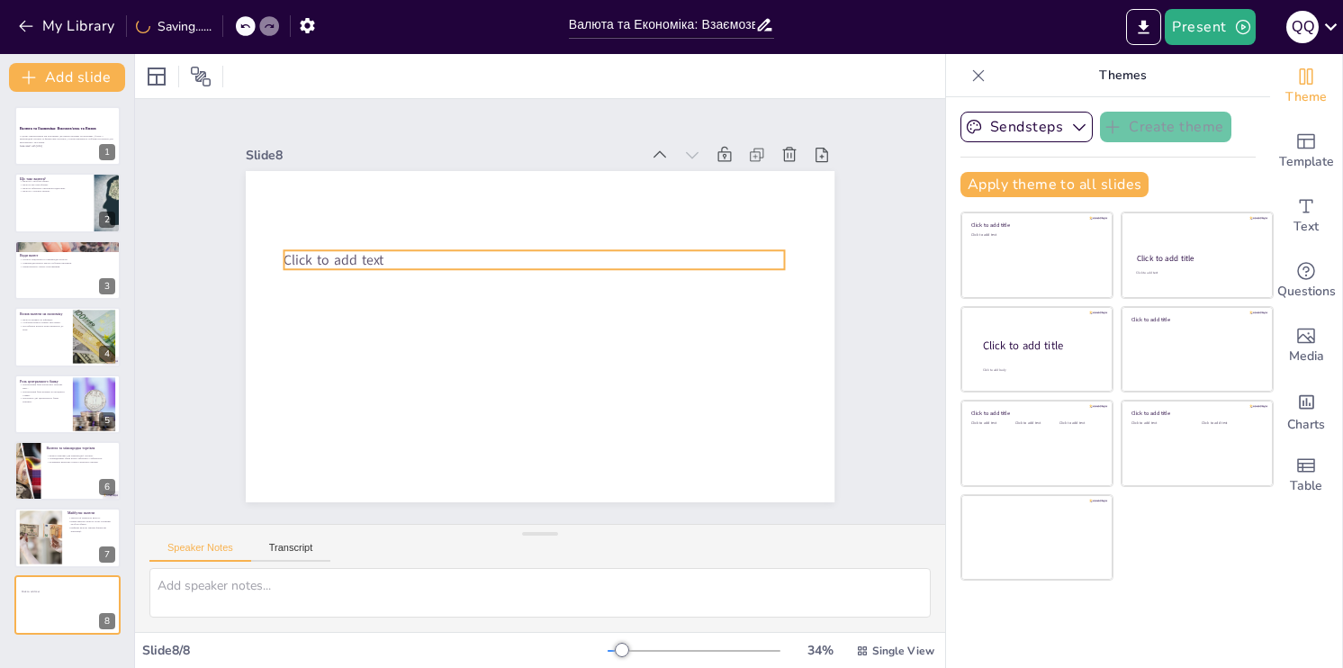
click at [317, 254] on span "Click to add text" at bounding box center [341, 239] width 102 height 30
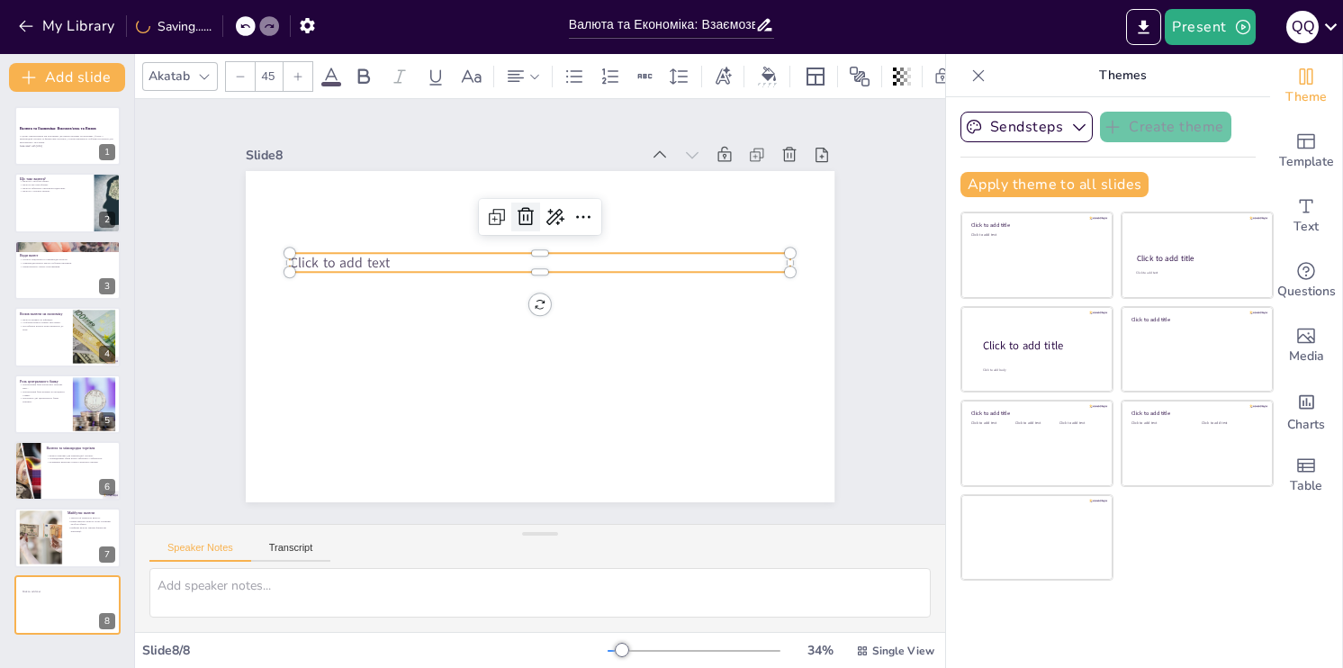
click at [524, 208] on icon at bounding box center [535, 215] width 23 height 23
